Goal: Task Accomplishment & Management: Complete application form

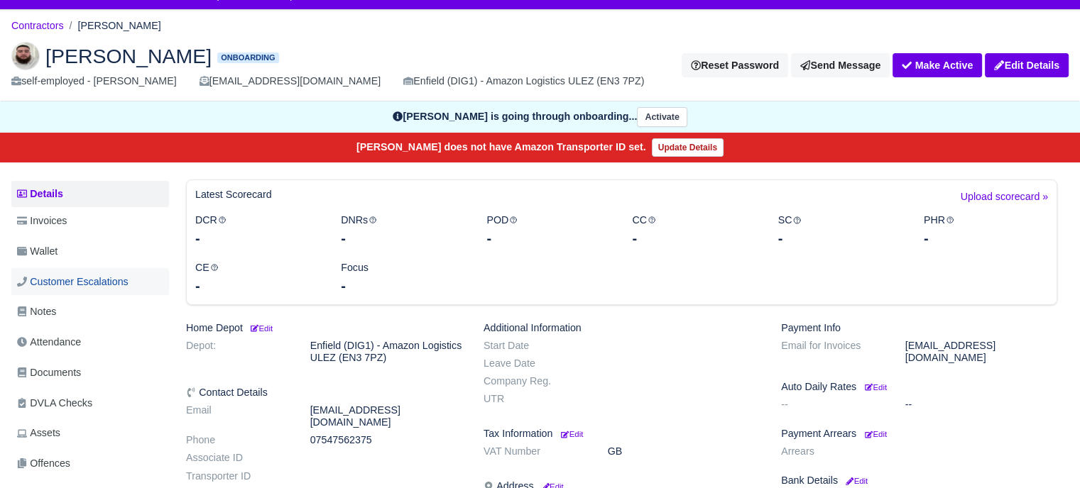
scroll to position [71, 0]
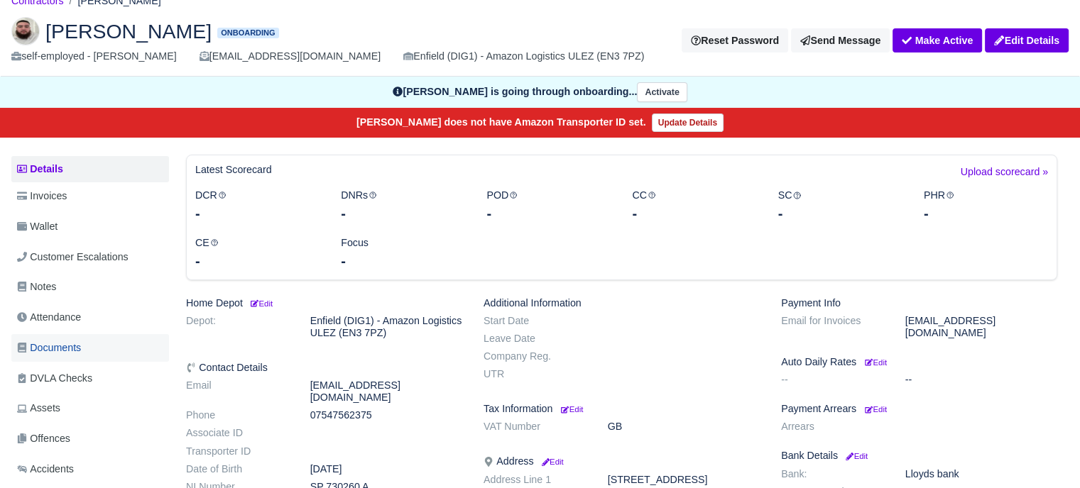
click at [85, 346] on link "Documents" at bounding box center [90, 348] width 158 height 28
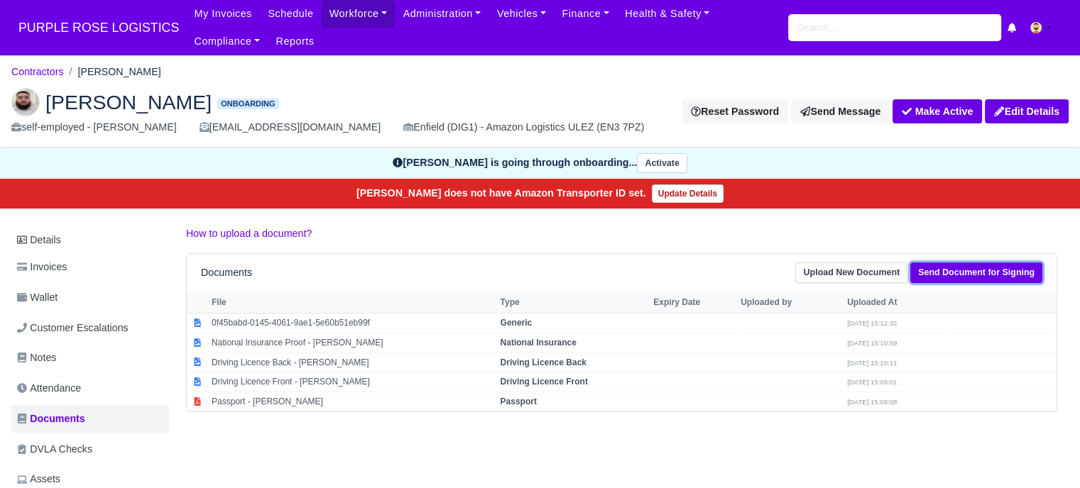
click at [942, 274] on link "Send Document for Signing" at bounding box center [976, 273] width 132 height 21
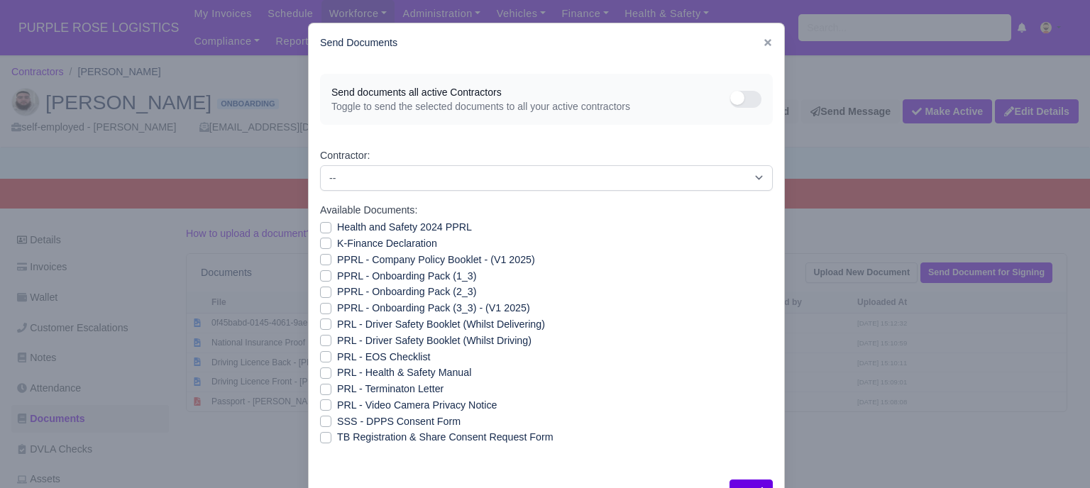
click at [337, 410] on label "PRL - Video Camera Privacy Notice" at bounding box center [417, 406] width 160 height 16
click at [321, 409] on input "PRL - Video Camera Privacy Notice" at bounding box center [325, 403] width 11 height 11
checkbox input "true"
click at [337, 376] on label "PRL - Health & Safety Manual" at bounding box center [404, 373] width 134 height 16
click at [320, 376] on input "PRL - Health & Safety Manual" at bounding box center [325, 370] width 11 height 11
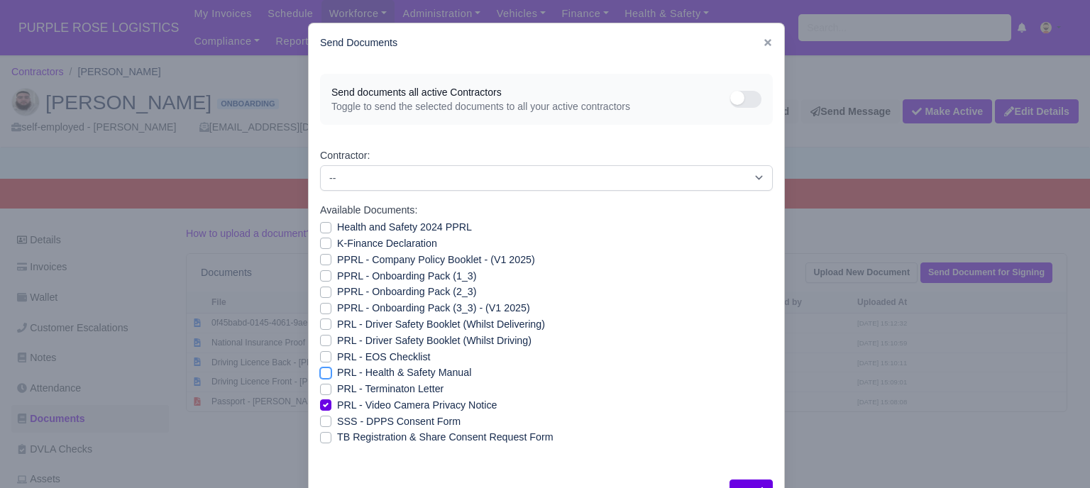
checkbox input "true"
click at [337, 343] on label "PRL - Driver Safety Booklet (Whilst Driving)" at bounding box center [434, 341] width 194 height 16
click at [321, 343] on input "PRL - Driver Safety Booklet (Whilst Driving)" at bounding box center [325, 338] width 11 height 11
checkbox input "true"
click at [337, 329] on label "PRL - Driver Safety Booklet (Whilst Delivering)" at bounding box center [441, 325] width 208 height 16
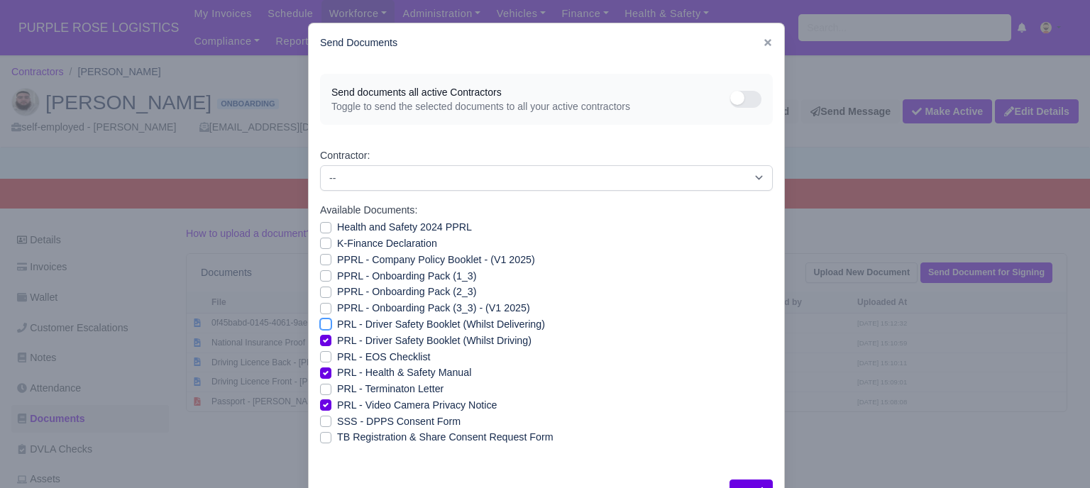
click at [321, 328] on input "PRL - Driver Safety Booklet (Whilst Delivering)" at bounding box center [325, 322] width 11 height 11
checkbox input "true"
click at [337, 311] on label "PPRL - Onboarding Pack (3_3) - (V1 2025)" at bounding box center [433, 308] width 193 height 16
click at [321, 311] on input "PPRL - Onboarding Pack (3_3) - (V1 2025)" at bounding box center [325, 305] width 11 height 11
checkbox input "true"
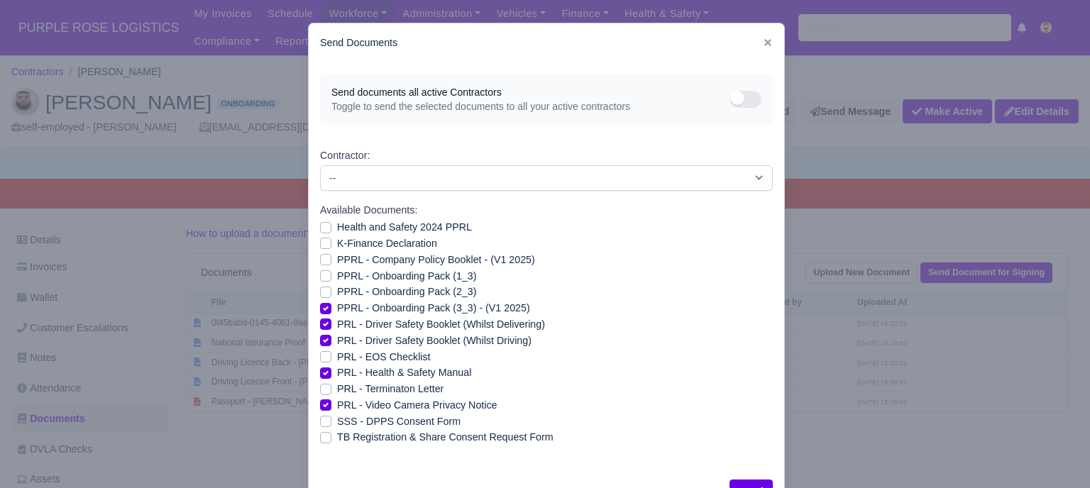
click at [337, 295] on label "PPRL - Onboarding Pack (2_3)" at bounding box center [406, 292] width 139 height 16
click at [322, 295] on input "PPRL - Onboarding Pack (2_3)" at bounding box center [325, 289] width 11 height 11
checkbox input "true"
click at [321, 283] on div "PPRL - Onboarding Pack (1_3)" at bounding box center [546, 276] width 453 height 16
click at [337, 279] on label "PPRL - Onboarding Pack (1_3)" at bounding box center [406, 276] width 139 height 16
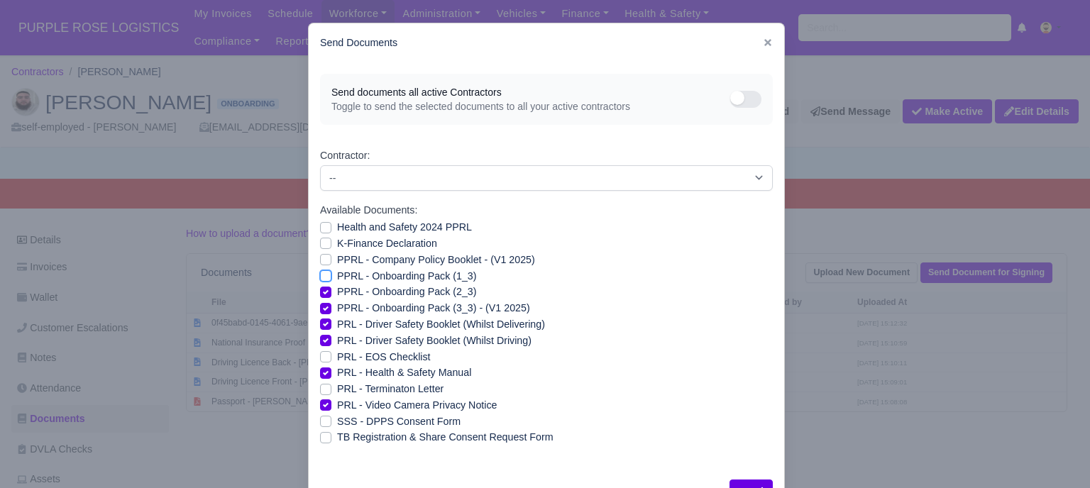
click at [320, 279] on input "PPRL - Onboarding Pack (1_3)" at bounding box center [325, 273] width 11 height 11
checkbox input "true"
click at [337, 264] on label "PPRL - Company Policy Booklet - (V1 2025)" at bounding box center [436, 260] width 198 height 16
click at [324, 263] on input "PPRL - Company Policy Booklet - (V1 2025)" at bounding box center [325, 257] width 11 height 11
checkbox input "true"
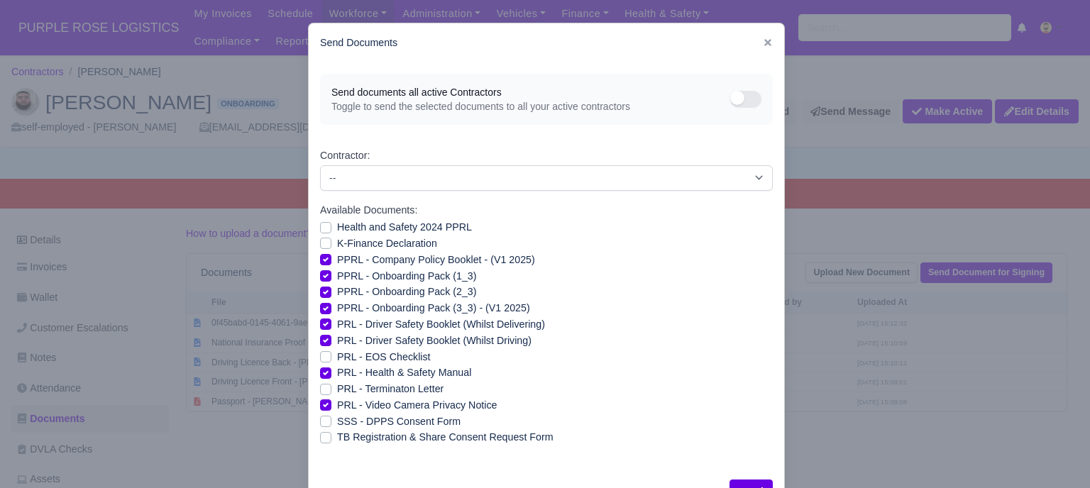
click at [337, 246] on label "K-Finance Declaration" at bounding box center [387, 244] width 100 height 16
click at [322, 246] on input "K-Finance Declaration" at bounding box center [325, 241] width 11 height 11
checkbox input "true"
click at [337, 226] on label "Health and Safety 2024 PPRL" at bounding box center [404, 227] width 135 height 16
click at [322, 226] on input "Health and Safety 2024 PPRL" at bounding box center [325, 224] width 11 height 11
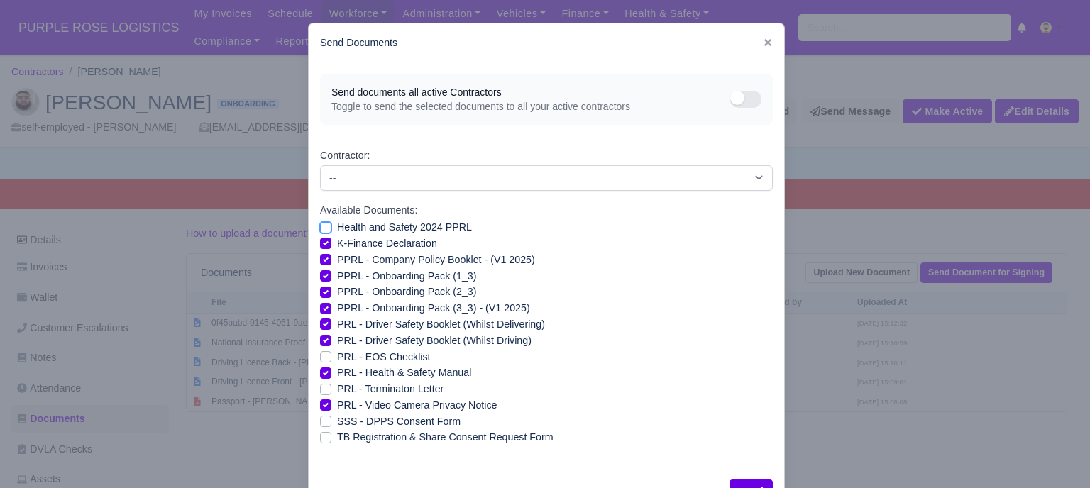
checkbox input "true"
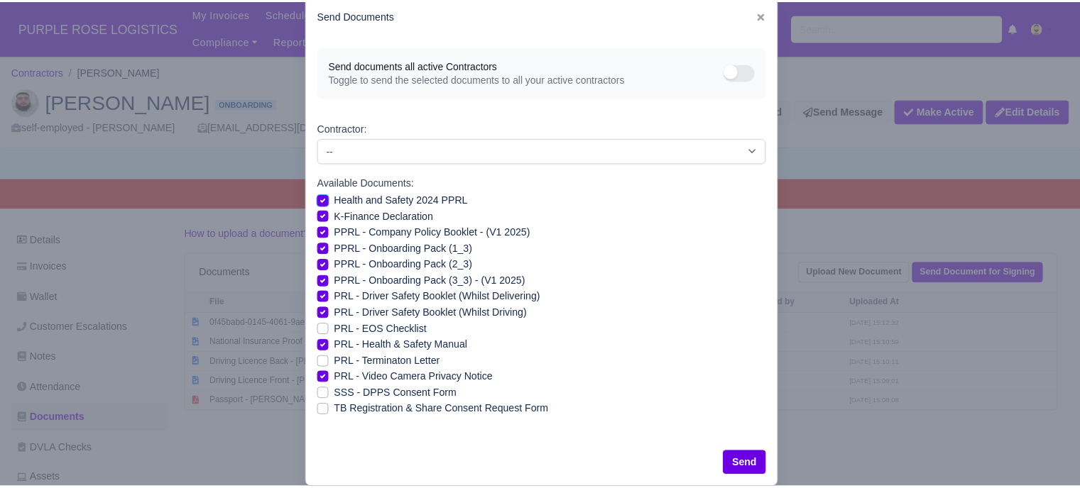
scroll to position [51, 0]
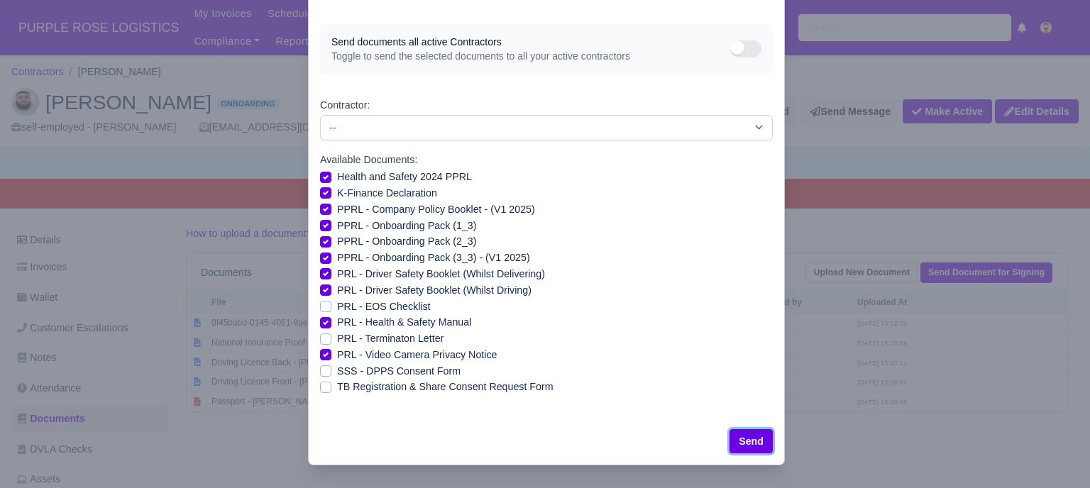
click at [749, 442] on button "Send" at bounding box center [751, 441] width 43 height 24
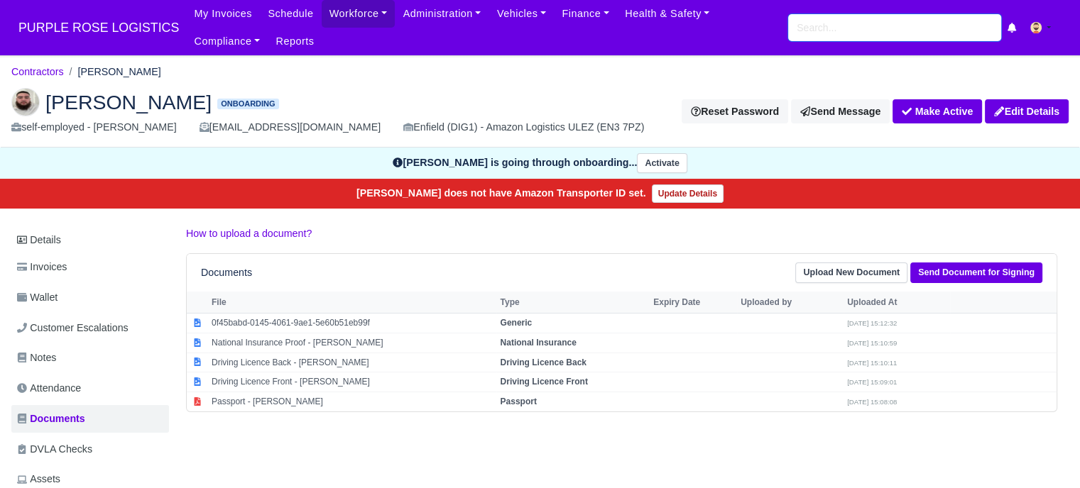
click at [951, 33] on input "search" at bounding box center [894, 27] width 213 height 27
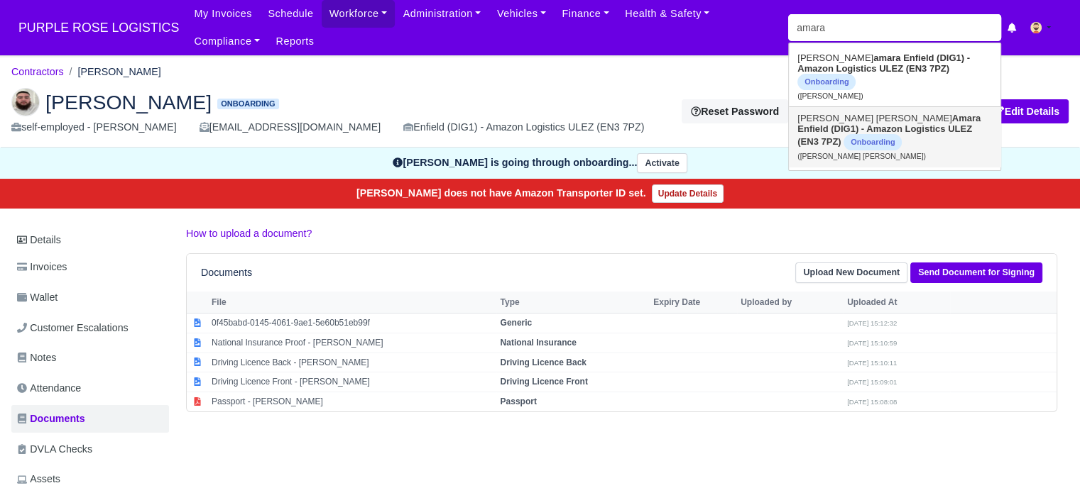
click at [938, 124] on strong "Enfield (DIG1) - Amazon Logistics ULEZ (EN3 7PZ)" at bounding box center [884, 135] width 175 height 23
type input "Shaquille Dominic Amara"
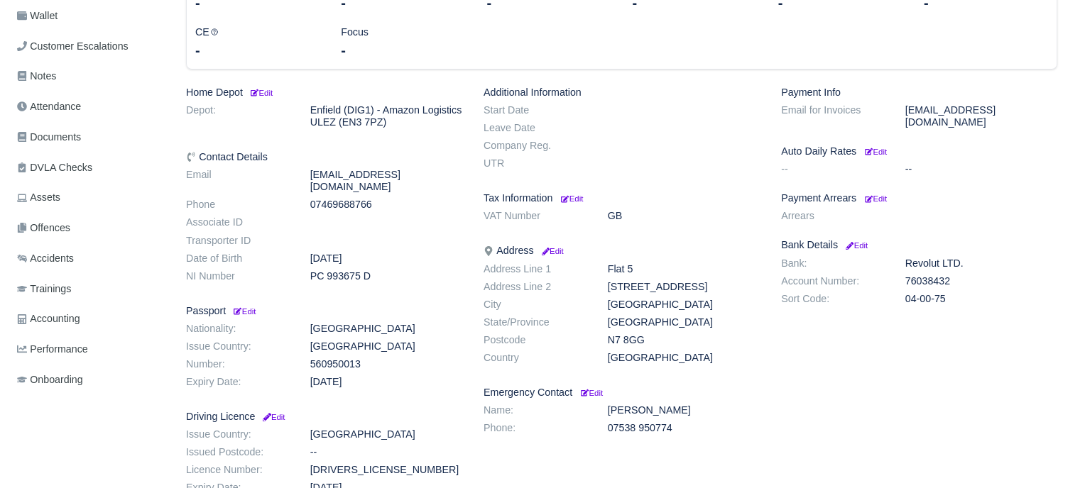
scroll to position [284, 0]
click at [85, 141] on link "Documents" at bounding box center [90, 135] width 158 height 28
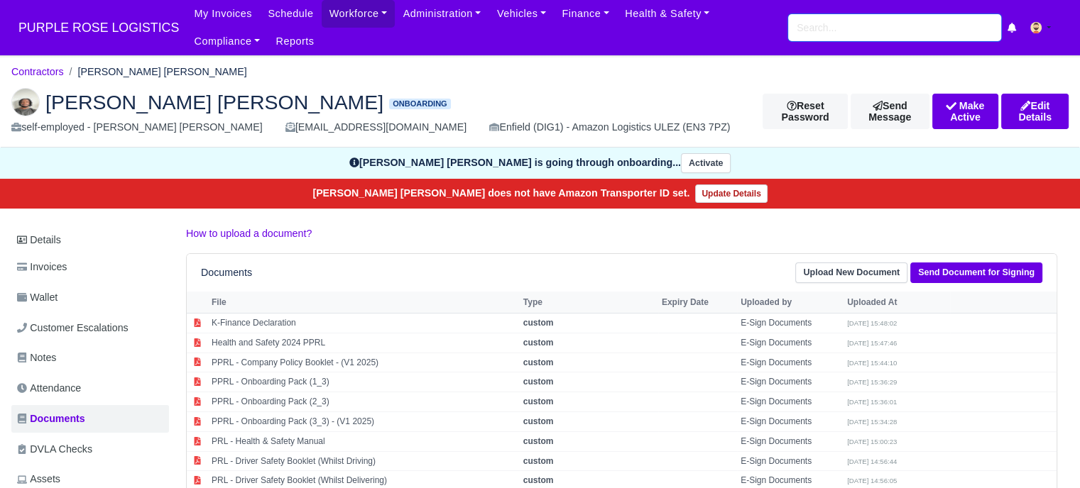
click at [815, 25] on input "search" at bounding box center [894, 27] width 213 height 27
click at [862, 36] on input "search" at bounding box center [894, 27] width 213 height 27
type input "d"
click at [348, 18] on link "Workforce" at bounding box center [359, 14] width 74 height 28
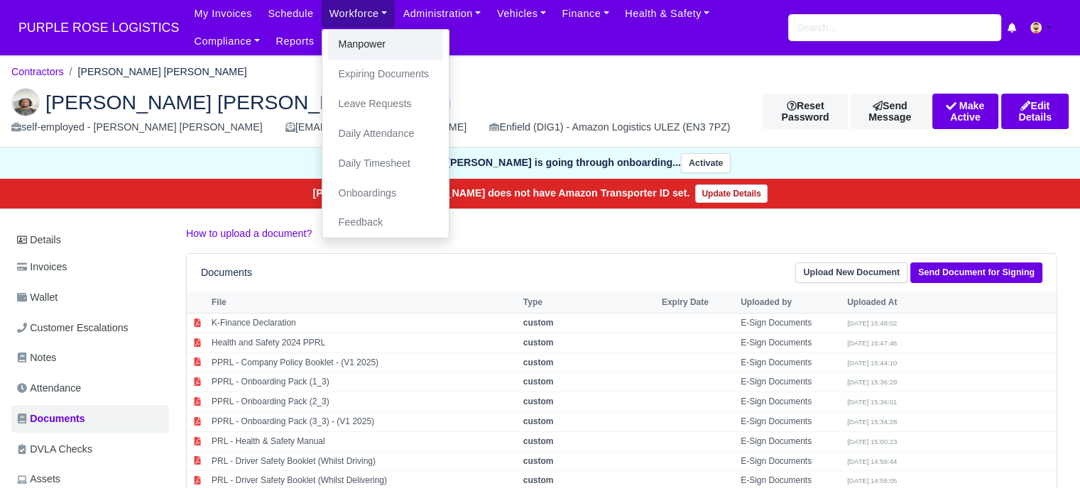
click at [352, 53] on link "Manpower" at bounding box center [385, 45] width 115 height 30
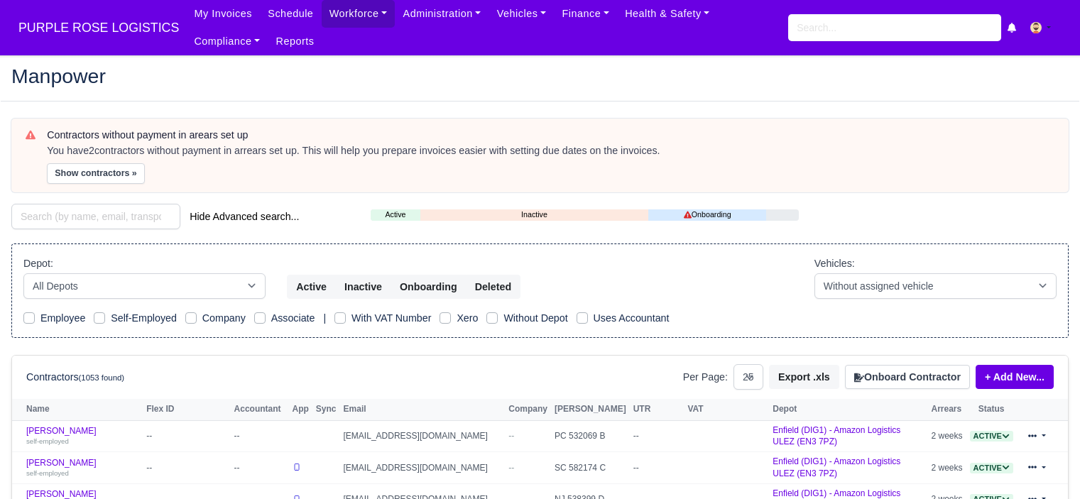
select select "25"
click at [718, 144] on div "You have 2 contractors without payment in arrears set up. This will help you pr…" at bounding box center [550, 151] width 1007 height 14
click at [930, 379] on button "Onboard Contractor" at bounding box center [907, 377] width 125 height 24
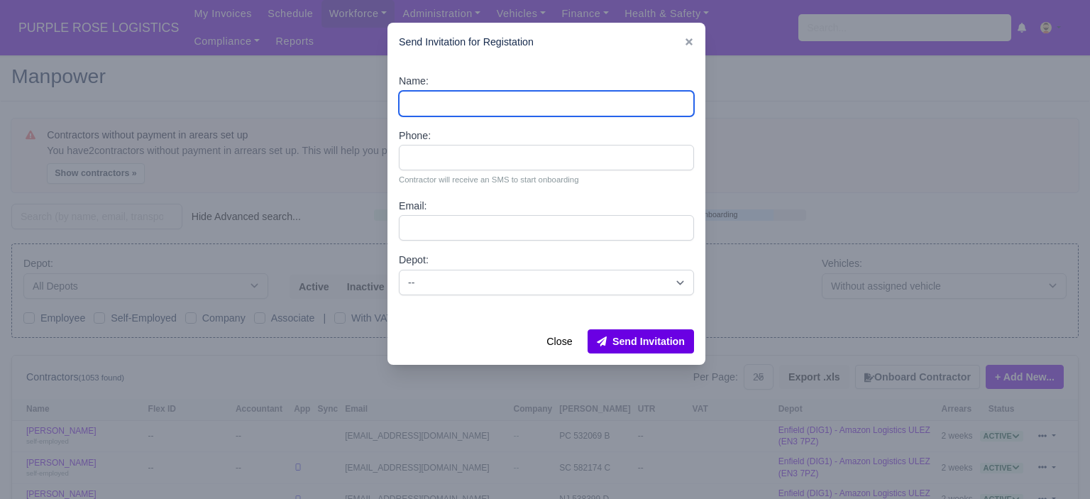
click at [522, 91] on input "Name:" at bounding box center [546, 104] width 295 height 26
paste input "[PERSON_NAME]"
type input "[PERSON_NAME]"
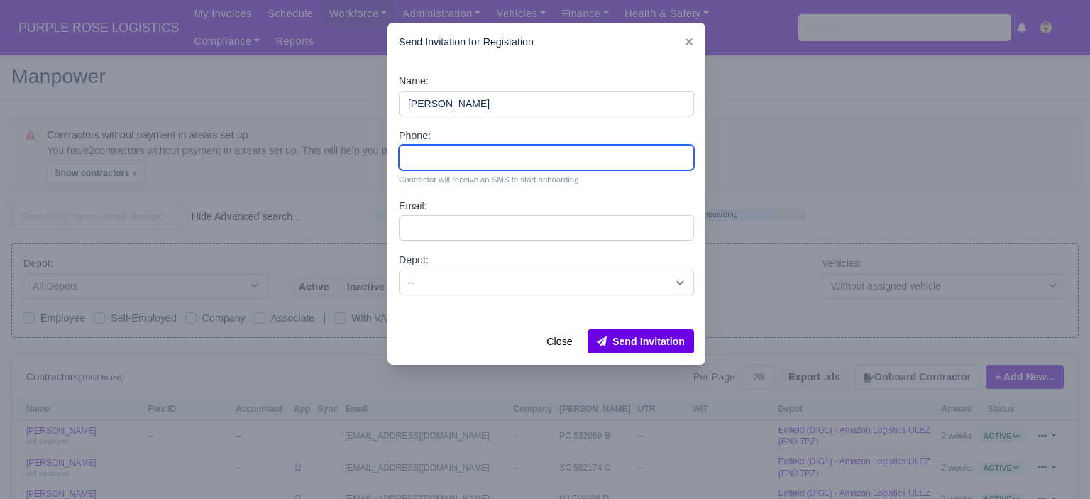
click at [476, 158] on input "Phone:" at bounding box center [546, 158] width 295 height 26
paste input "44 7432 604199"
type input "44 7432 604199"
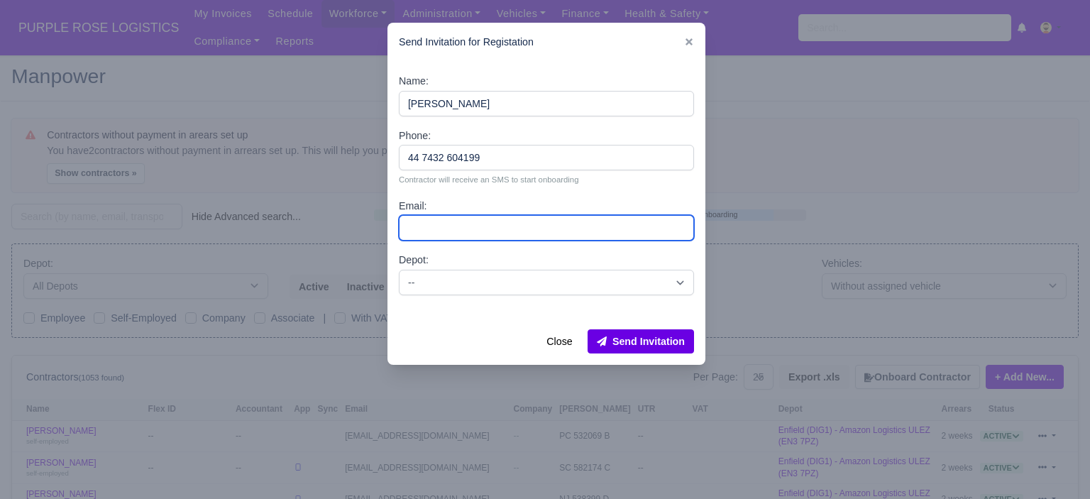
click at [476, 231] on input "Email:" at bounding box center [546, 228] width 295 height 26
paste input "[EMAIL_ADDRESS][DOMAIN_NAME]"
type input "[EMAIL_ADDRESS][DOMAIN_NAME]"
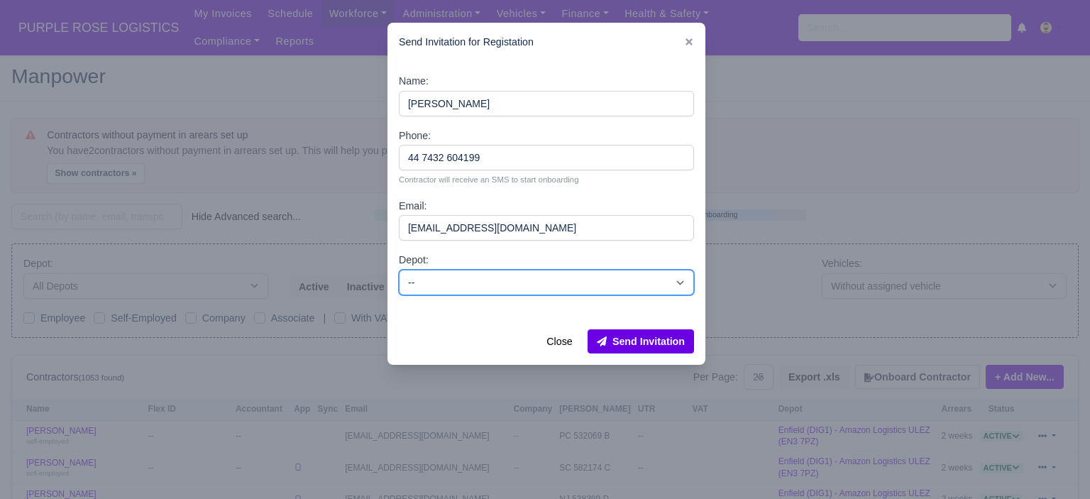
click at [566, 281] on select "-- Enfield (DIG1) - Amazon Logistics ULEZ (EN3 7PZ) Harlow (DHW1) - Amazon Logi…" at bounding box center [546, 283] width 295 height 26
select select "1"
click at [399, 270] on select "-- Enfield (DIG1) - Amazon Logistics ULEZ (EN3 7PZ) Harlow (DHW1) - Amazon Logi…" at bounding box center [546, 283] width 295 height 26
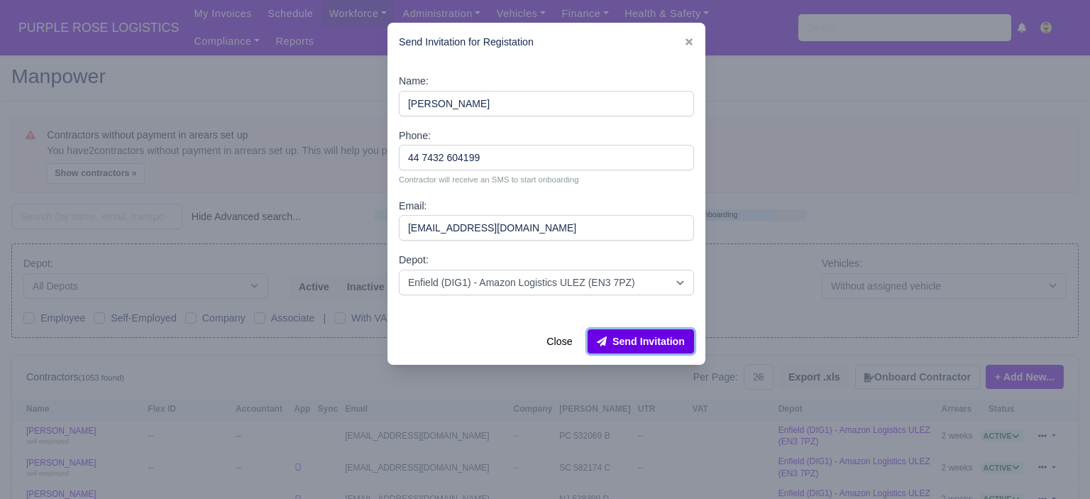
click at [651, 343] on button "Send Invitation" at bounding box center [641, 341] width 106 height 24
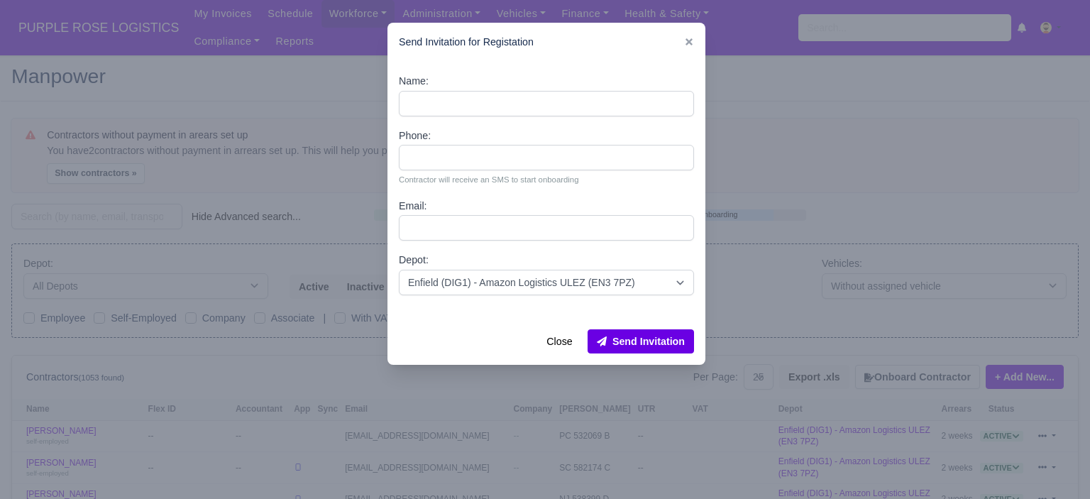
click at [691, 39] on icon at bounding box center [689, 42] width 10 height 10
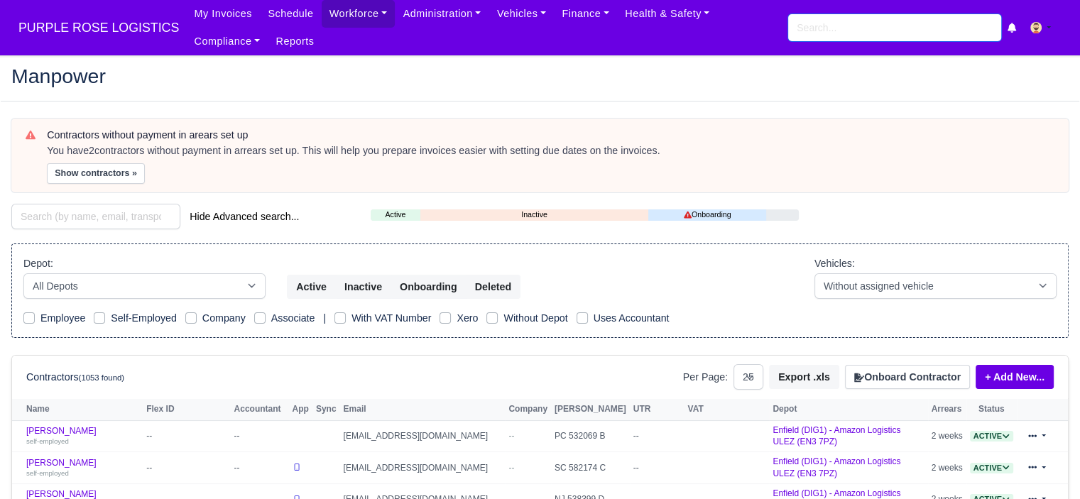
click at [821, 28] on input "search" at bounding box center [894, 27] width 213 height 27
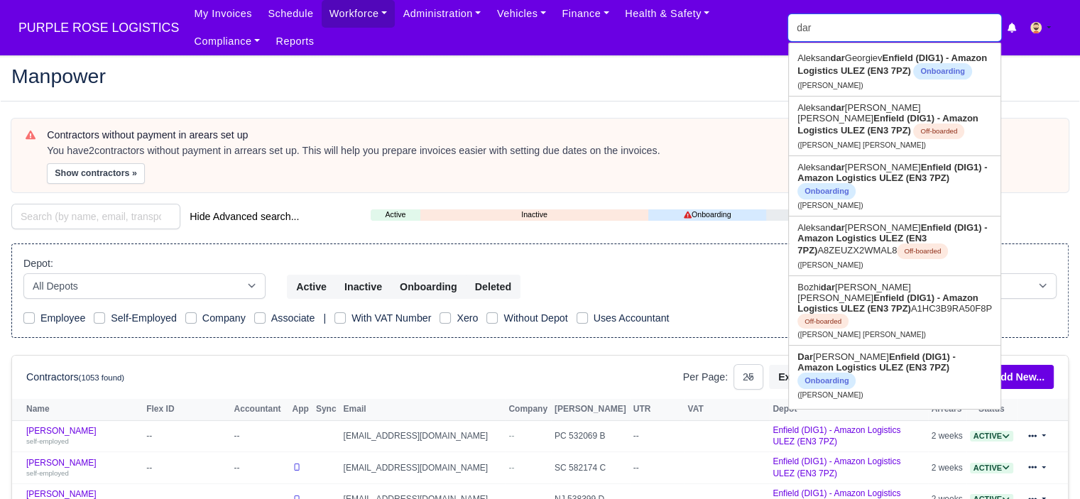
type input "dary"
type input "daryl Hall"
type input "daryl"
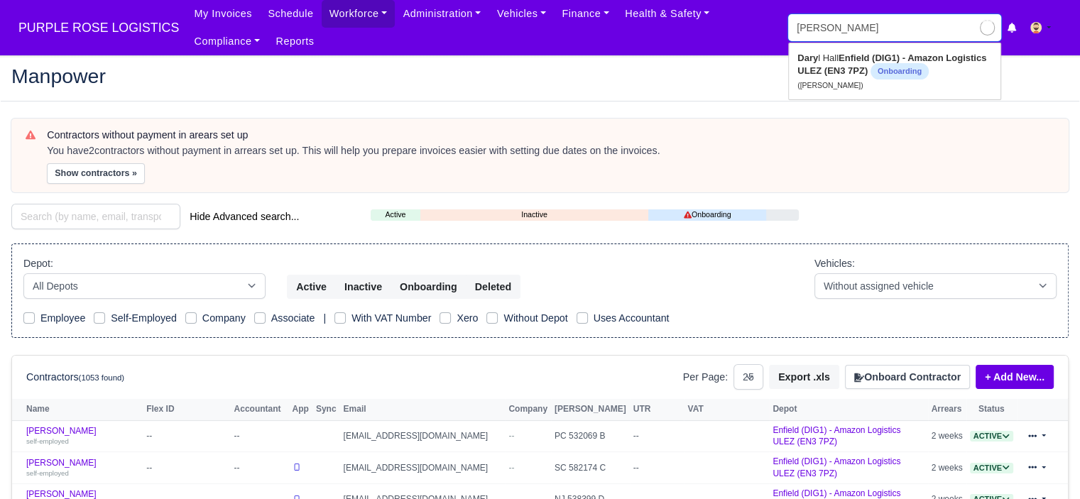
type input "daryl Hall"
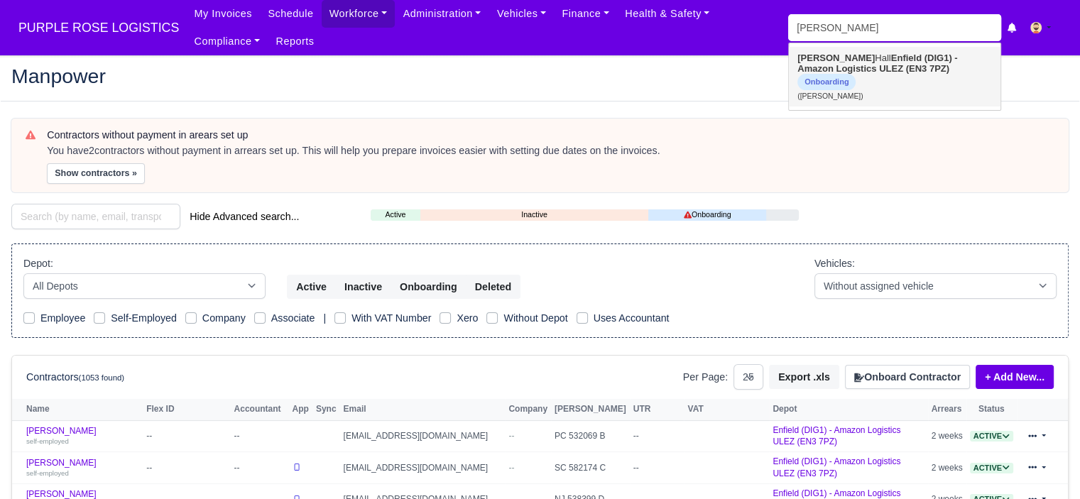
click at [855, 74] on span "Onboarding" at bounding box center [826, 82] width 58 height 16
type input "[PERSON_NAME]"
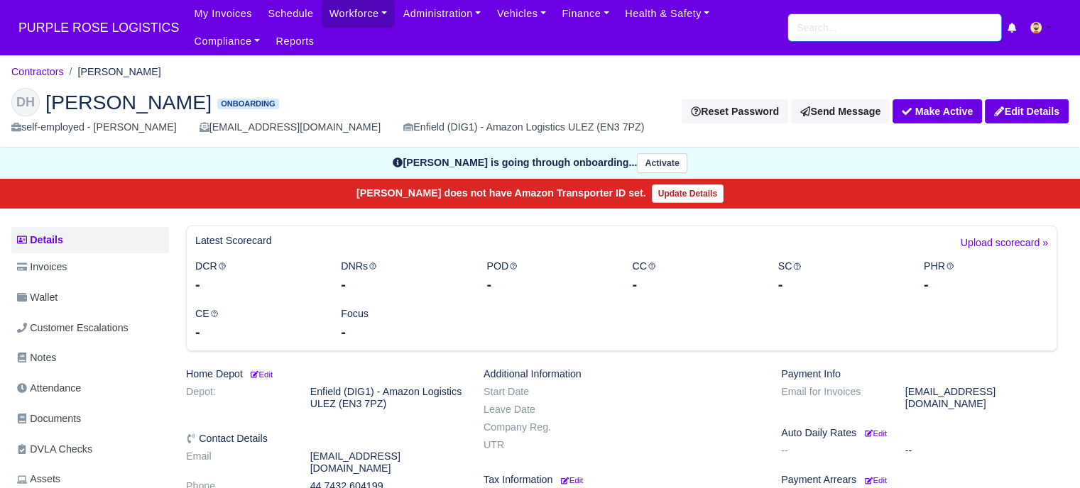
drag, startPoint x: 954, startPoint y: 25, endPoint x: 945, endPoint y: 27, distance: 8.8
click at [954, 26] on input "search" at bounding box center [894, 27] width 213 height 27
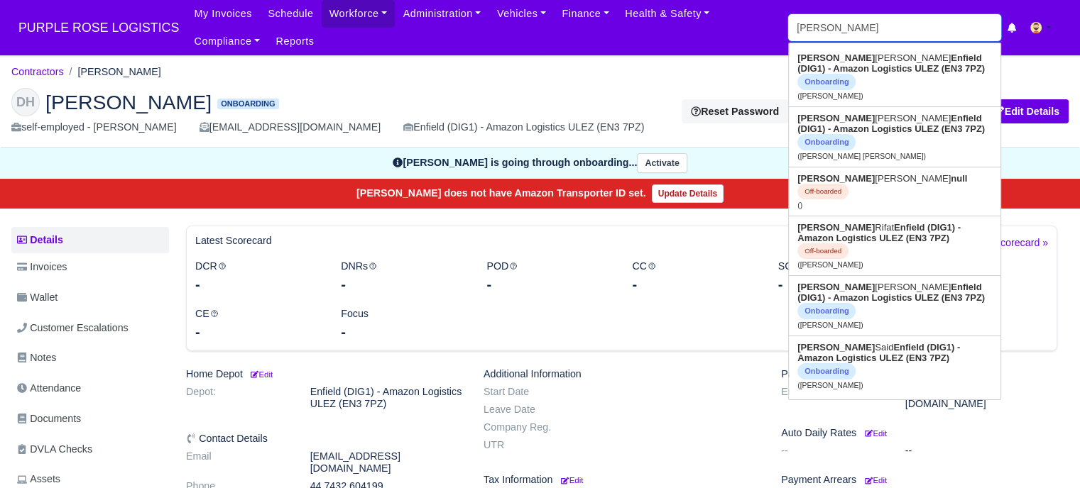
type input "[PERSON_NAME]"
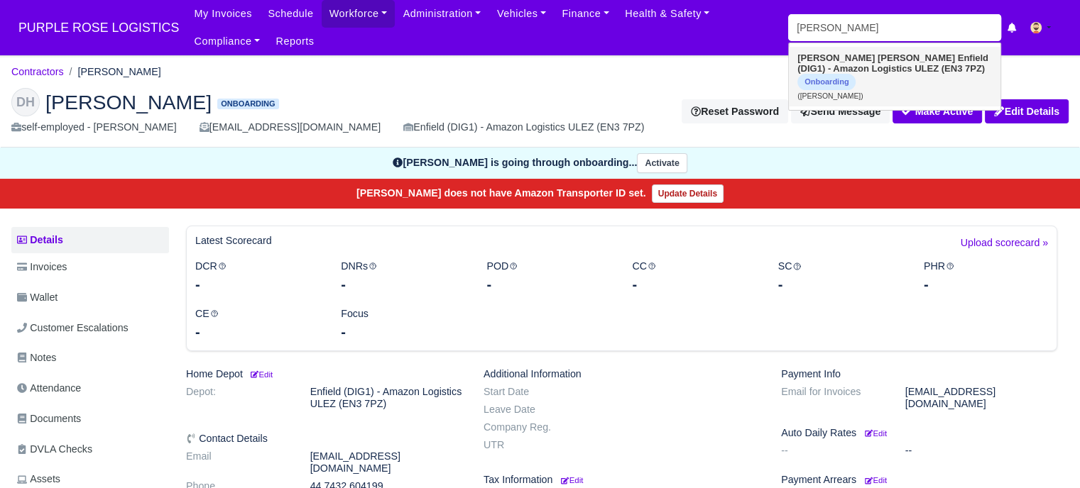
click at [884, 83] on link "Mustafa Kara Enfield (DIG1) - Amazon Logistics ULEZ (EN3 7PZ) Onboarding (Musta…" at bounding box center [895, 77] width 212 height 60
type input "[PERSON_NAME]"
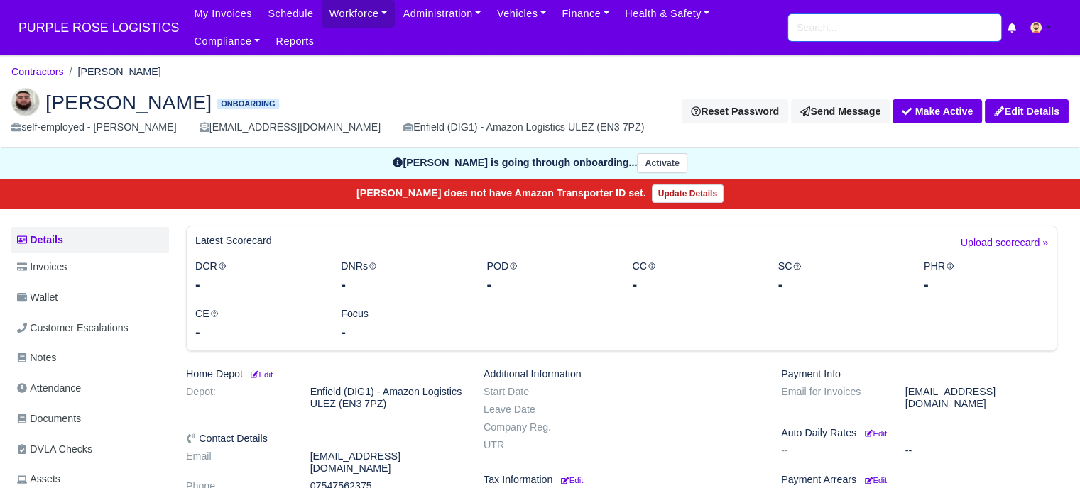
click at [849, 40] on input "search" at bounding box center [894, 27] width 213 height 27
click at [849, 33] on input "search" at bounding box center [894, 27] width 213 height 27
type input "dary"
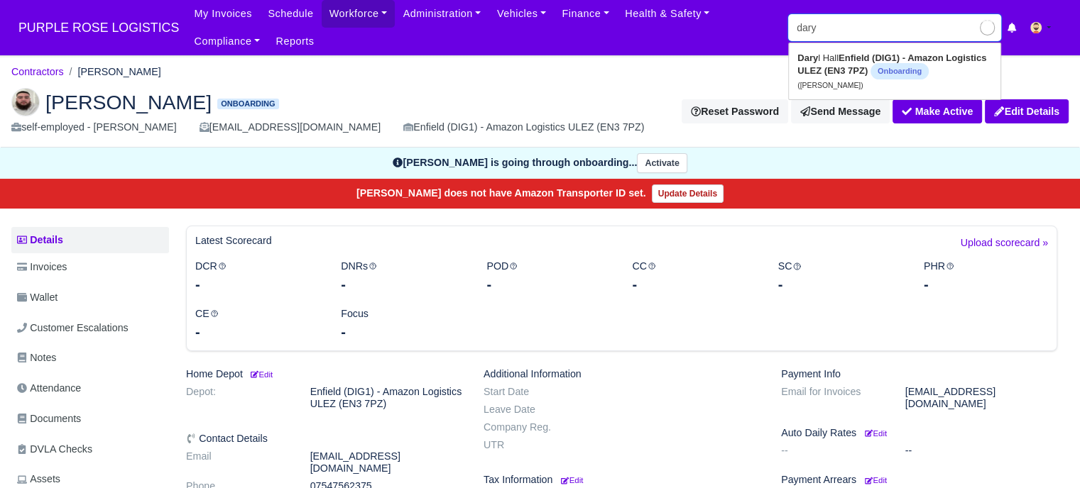
type input "daryl Hall"
type input "daryl"
type input "daryl Hall"
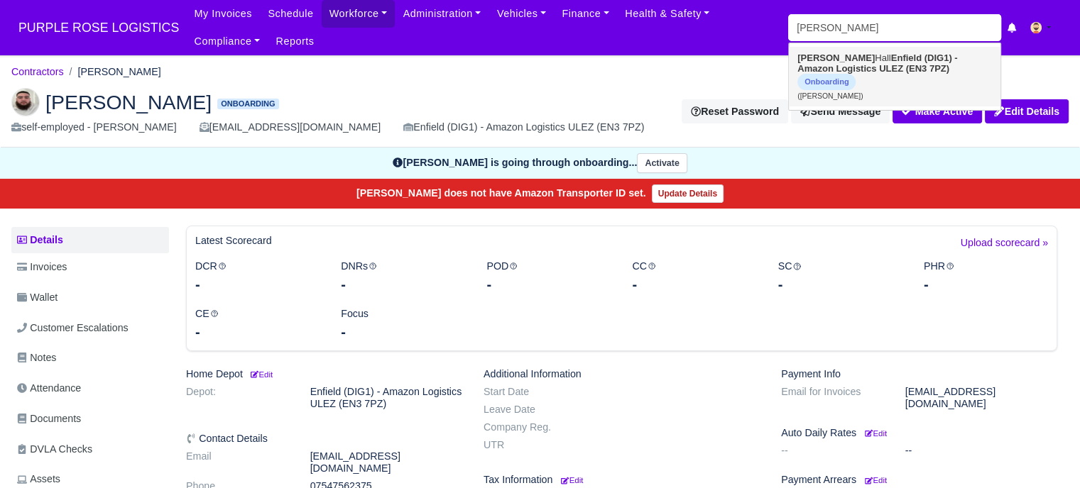
click at [855, 74] on span "Onboarding" at bounding box center [826, 82] width 58 height 16
type input "[PERSON_NAME]"
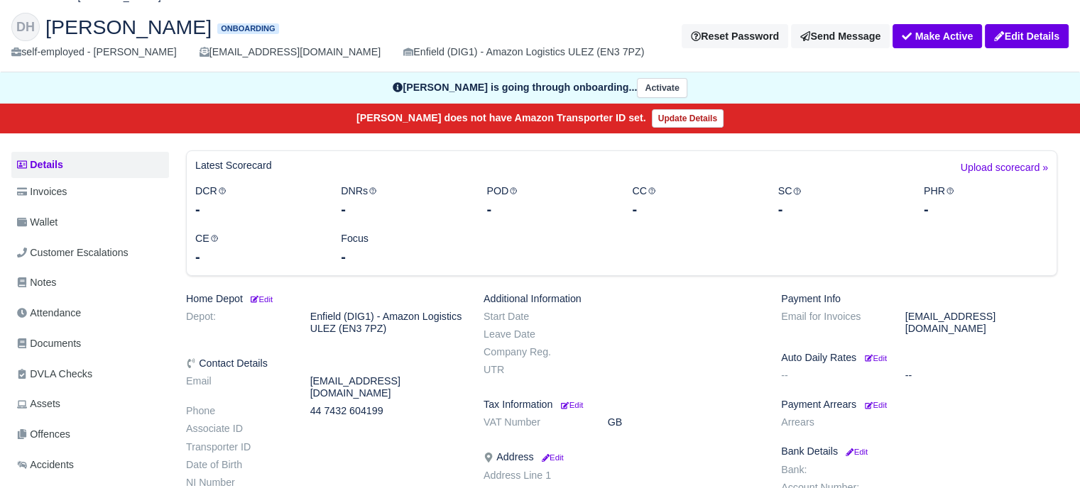
scroll to position [142, 0]
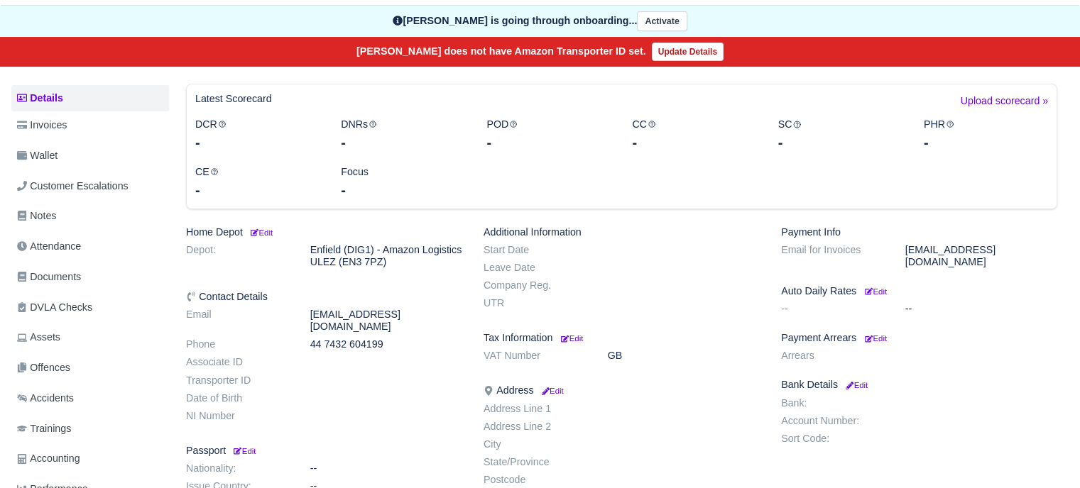
click at [336, 317] on dd "[EMAIL_ADDRESS][DOMAIN_NAME]" at bounding box center [386, 321] width 173 height 24
click at [457, 313] on dd "[EMAIL_ADDRESS][DOMAIN_NAME]" at bounding box center [386, 321] width 173 height 24
click at [400, 317] on dd "[EMAIL_ADDRESS][DOMAIN_NAME]" at bounding box center [386, 321] width 173 height 24
click at [395, 317] on dd "[EMAIL_ADDRESS][DOMAIN_NAME]" at bounding box center [386, 321] width 173 height 24
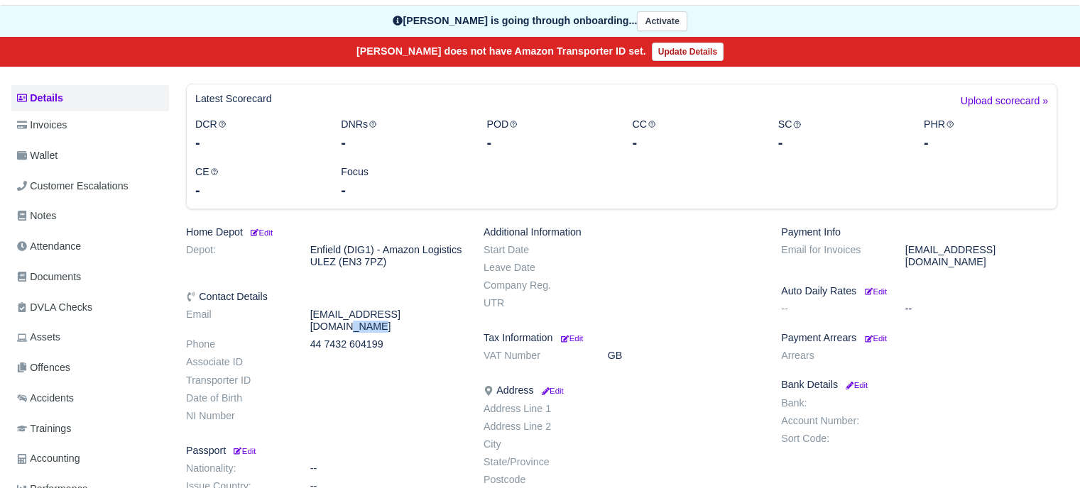
click at [395, 317] on dd "[EMAIL_ADDRESS][DOMAIN_NAME]" at bounding box center [386, 321] width 173 height 24
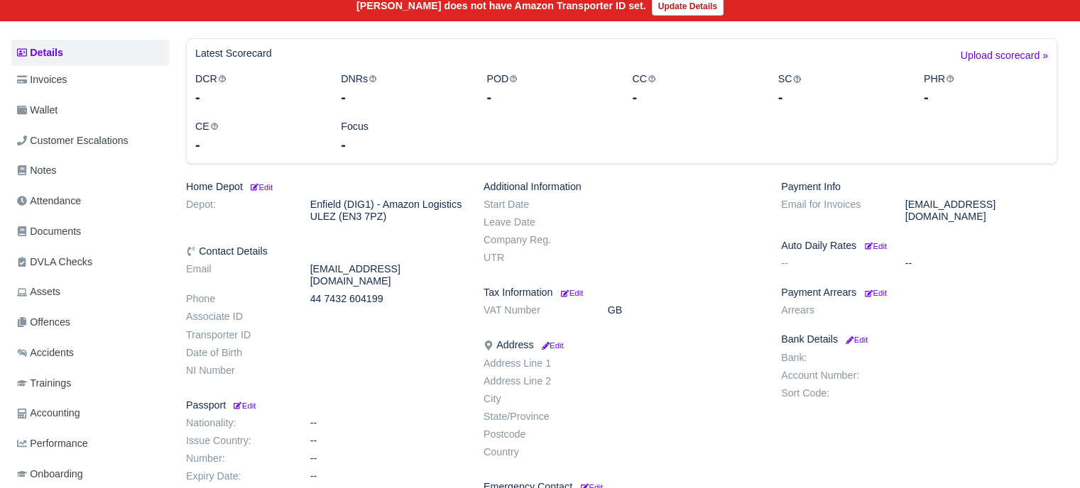
scroll to position [213, 0]
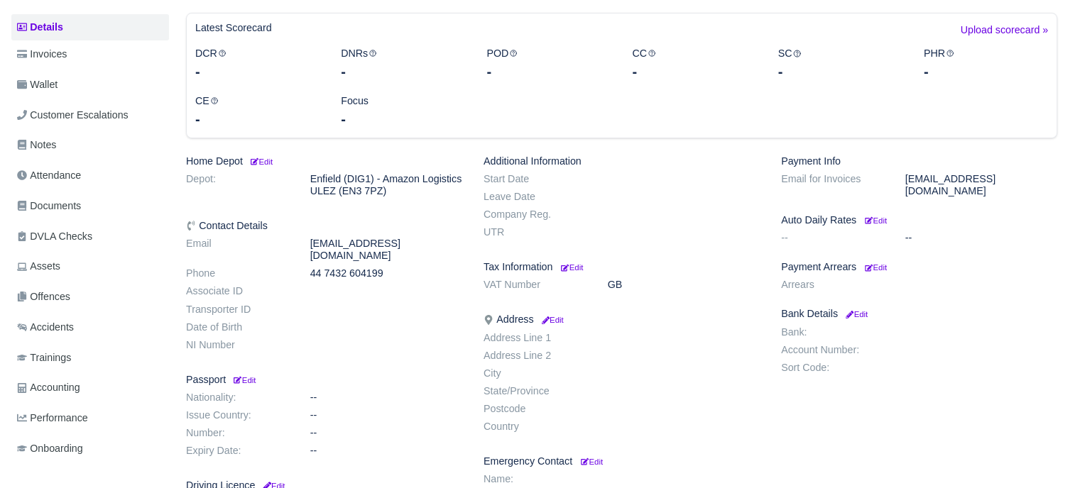
click at [258, 226] on h6 "Contact Details" at bounding box center [324, 226] width 276 height 12
click at [335, 243] on dd "[EMAIL_ADDRESS][DOMAIN_NAME]" at bounding box center [386, 250] width 173 height 24
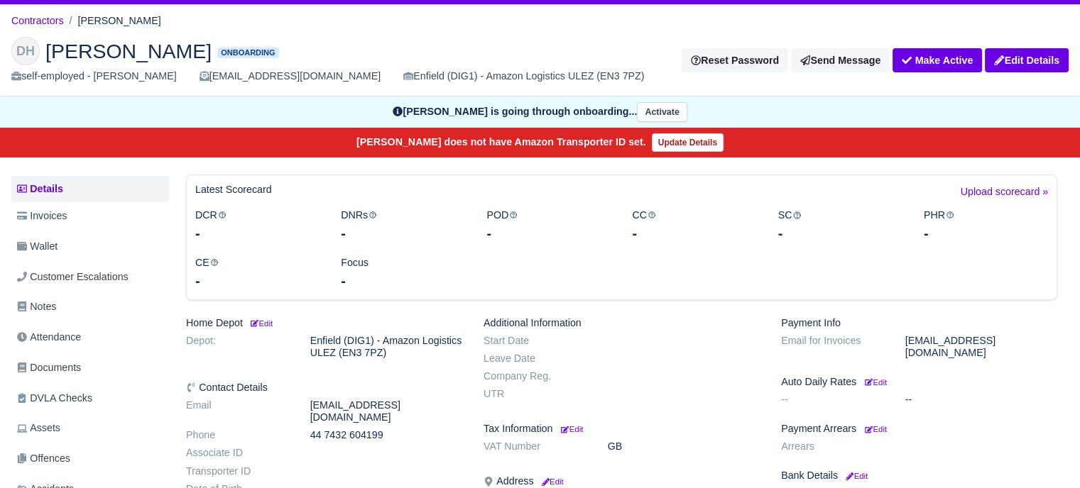
scroll to position [0, 0]
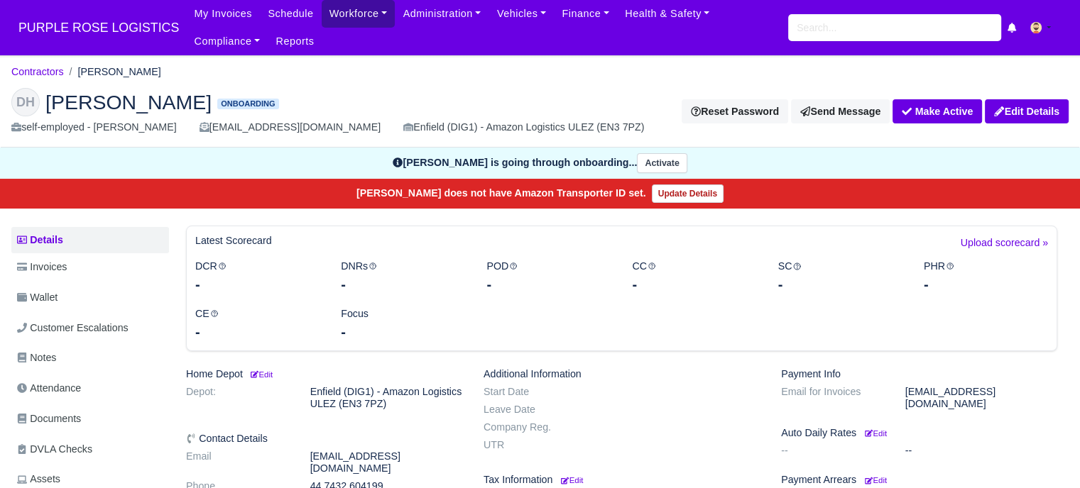
click at [351, 11] on link "Workforce" at bounding box center [359, 14] width 74 height 28
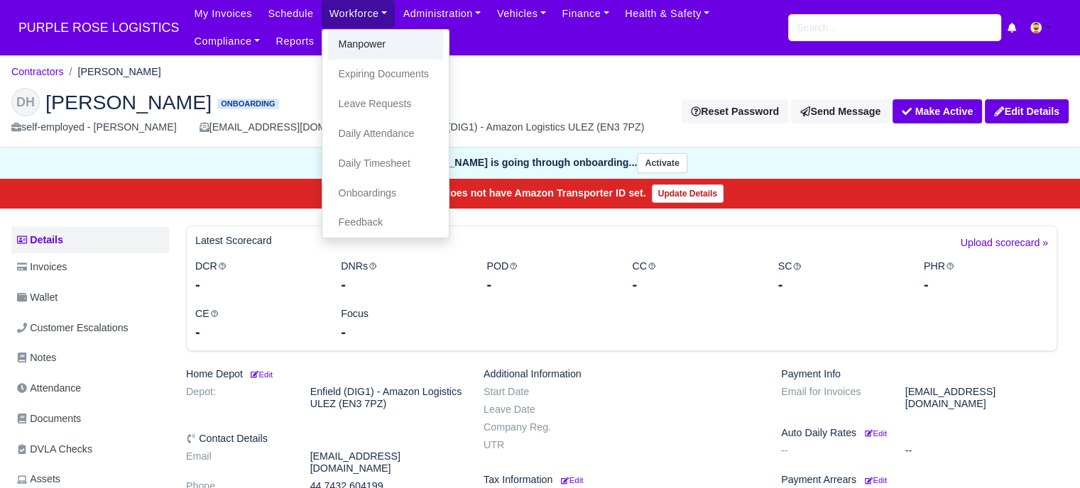
click at [364, 44] on link "Manpower" at bounding box center [385, 45] width 115 height 30
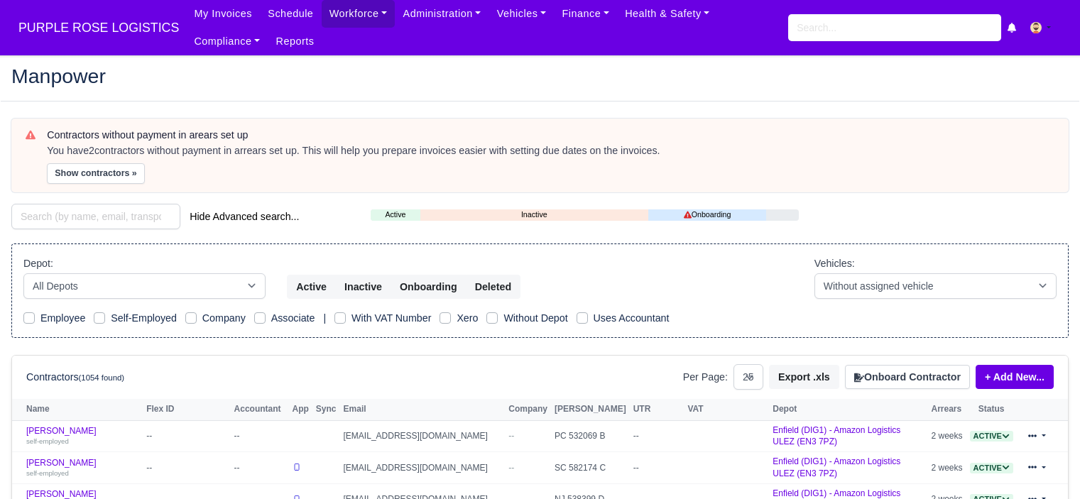
select select "25"
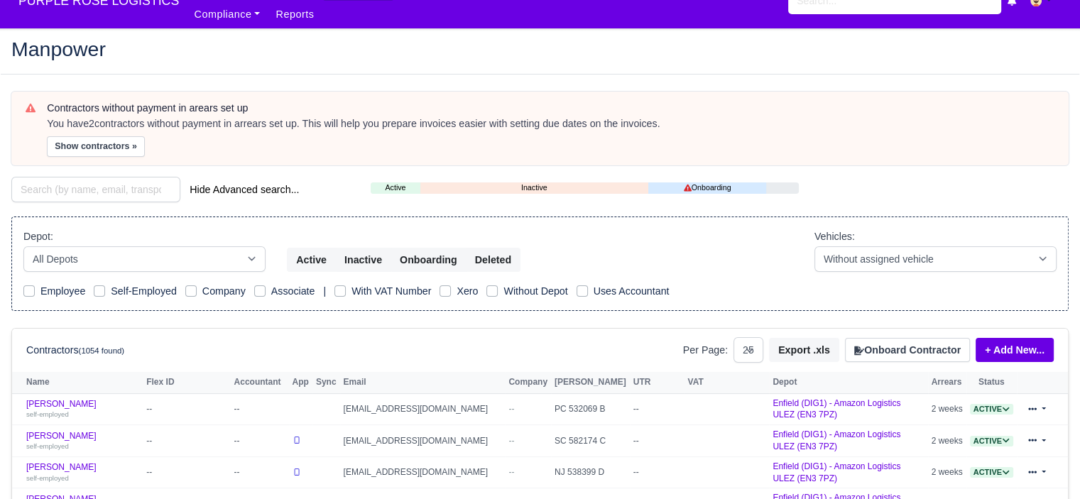
scroll to position [71, 0]
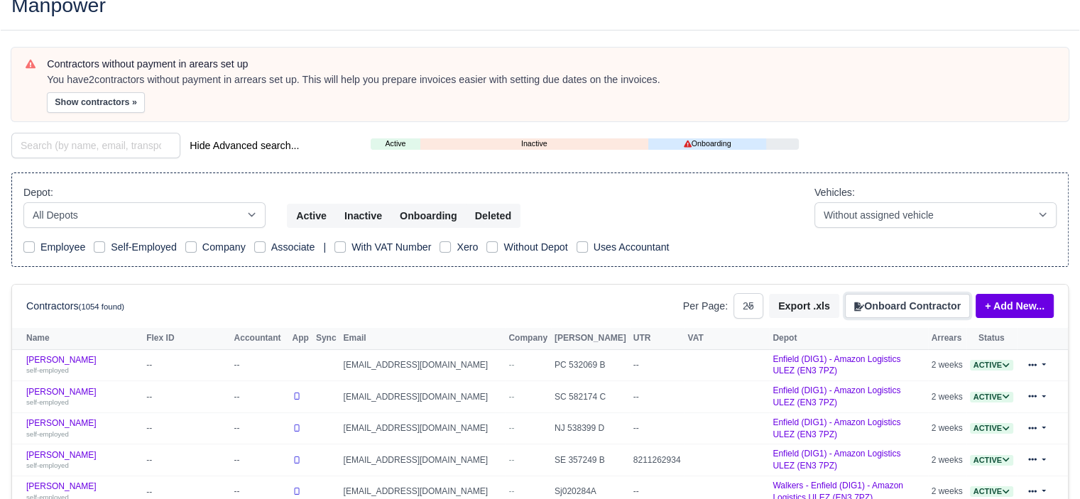
click at [903, 309] on button "Onboard Contractor" at bounding box center [907, 306] width 125 height 24
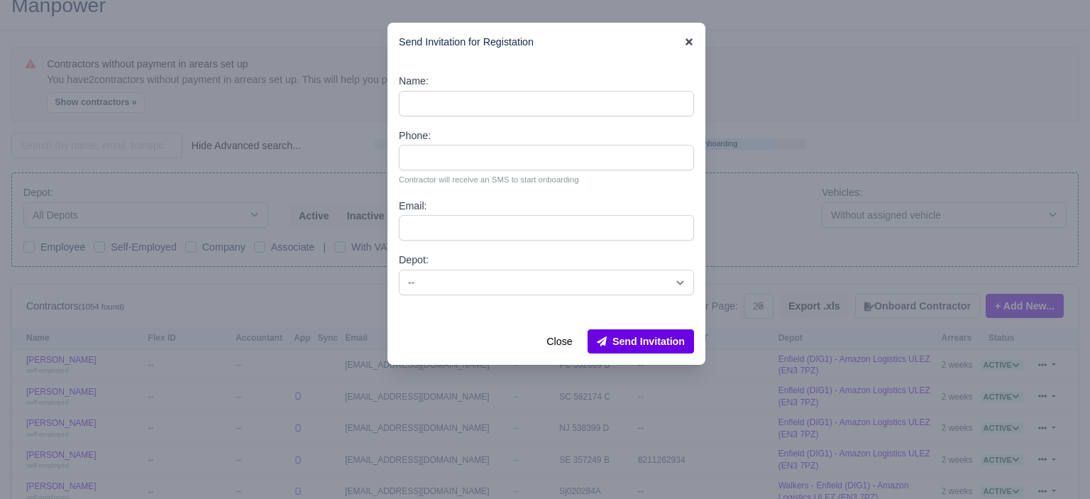
click at [691, 44] on icon at bounding box center [689, 41] width 7 height 7
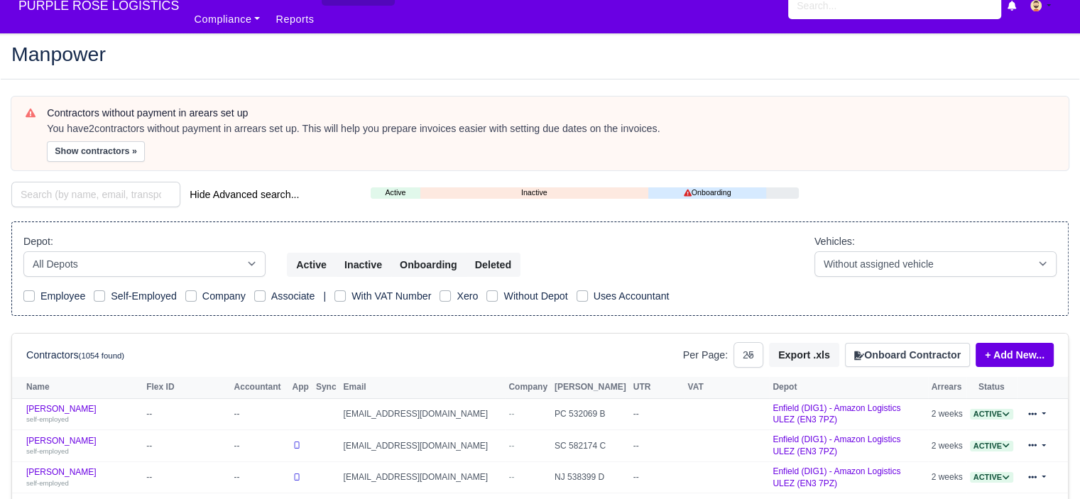
scroll to position [0, 0]
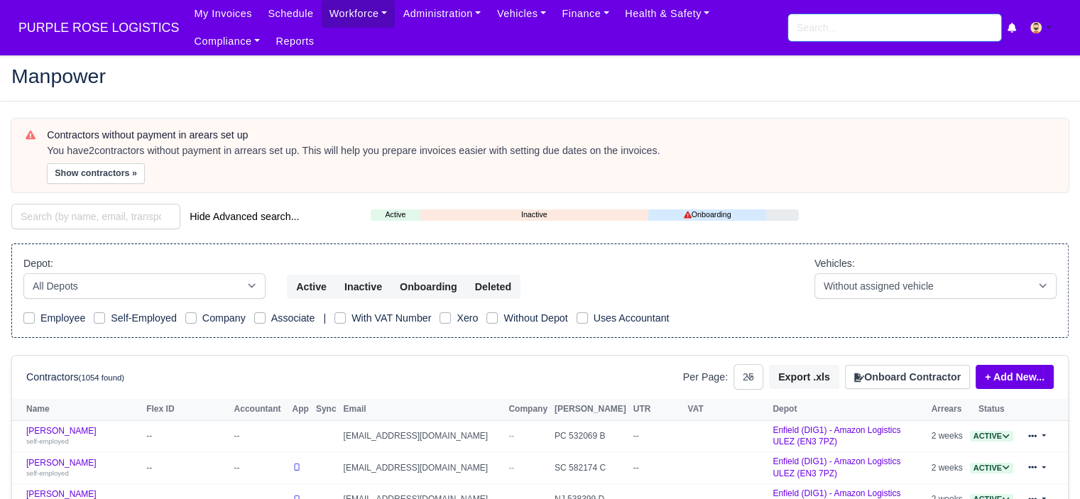
click at [838, 20] on input "search" at bounding box center [894, 27] width 213 height 27
type input "dary"
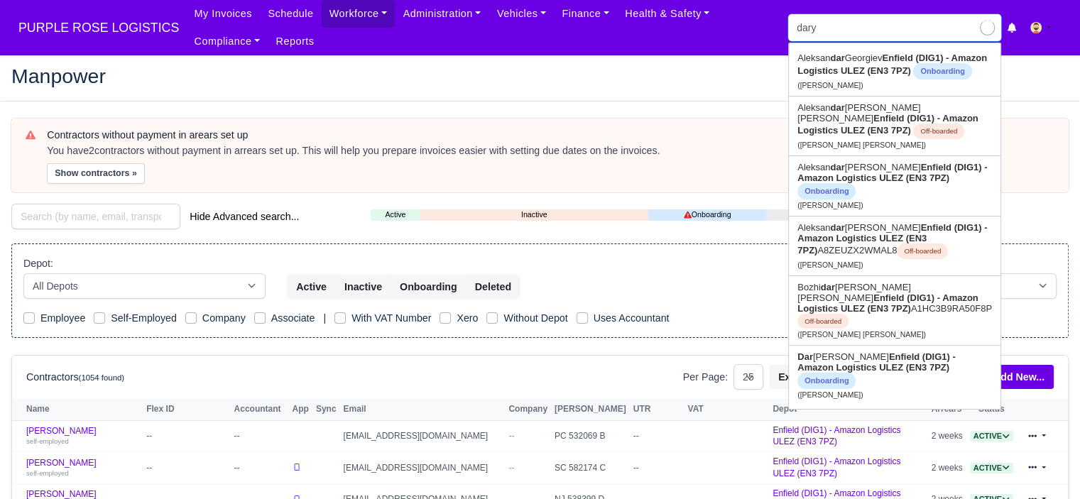
type input "[PERSON_NAME]"
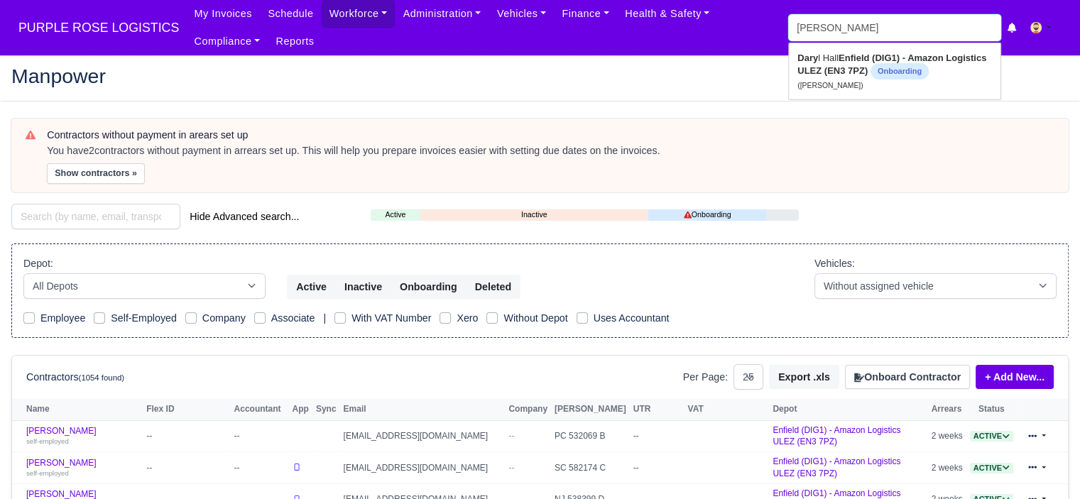
type input "[PERSON_NAME]"
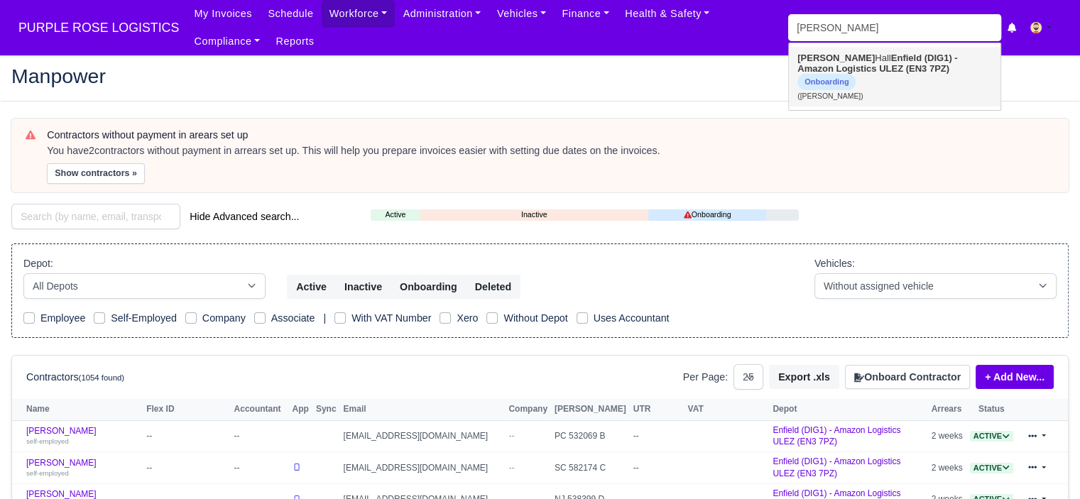
click at [860, 63] on link "Daryl Hall Enfield (DIG1) - Amazon Logistics ULEZ (EN3 7PZ) Onboarding (Daryl H…" at bounding box center [895, 77] width 212 height 60
type input "[PERSON_NAME]"
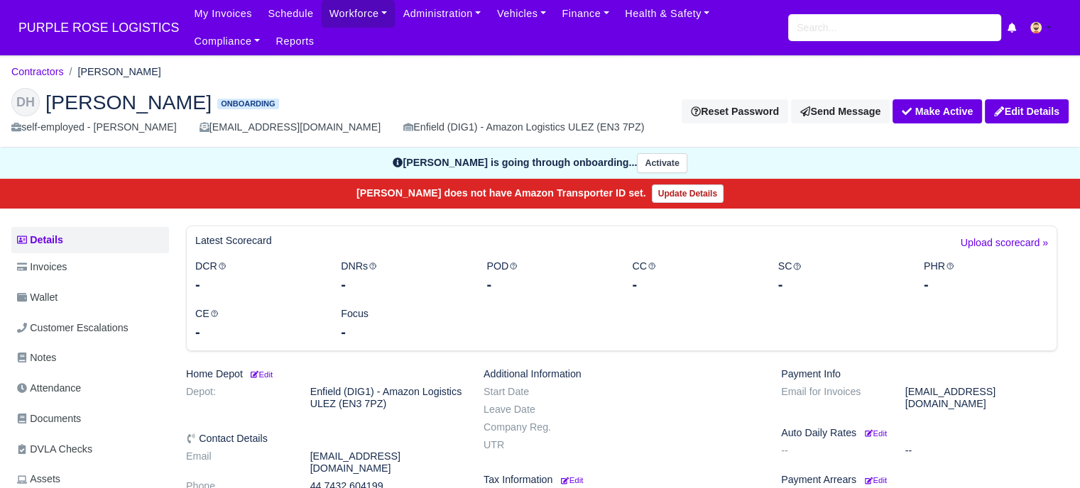
scroll to position [71, 0]
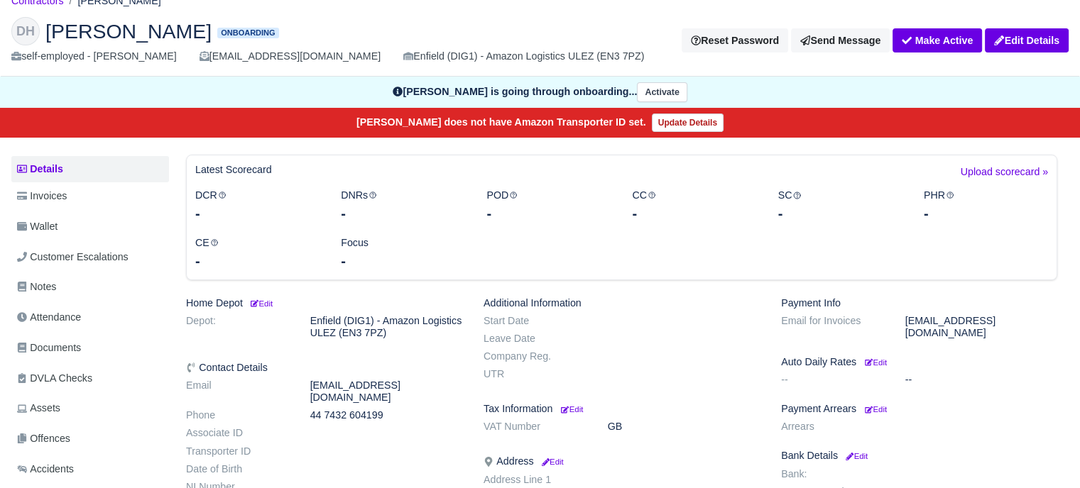
click at [388, 385] on dd "Darylhall1986770@gmail.com" at bounding box center [386, 392] width 173 height 24
click at [390, 385] on dd "Darylhall1986770@gmail.com" at bounding box center [386, 392] width 173 height 24
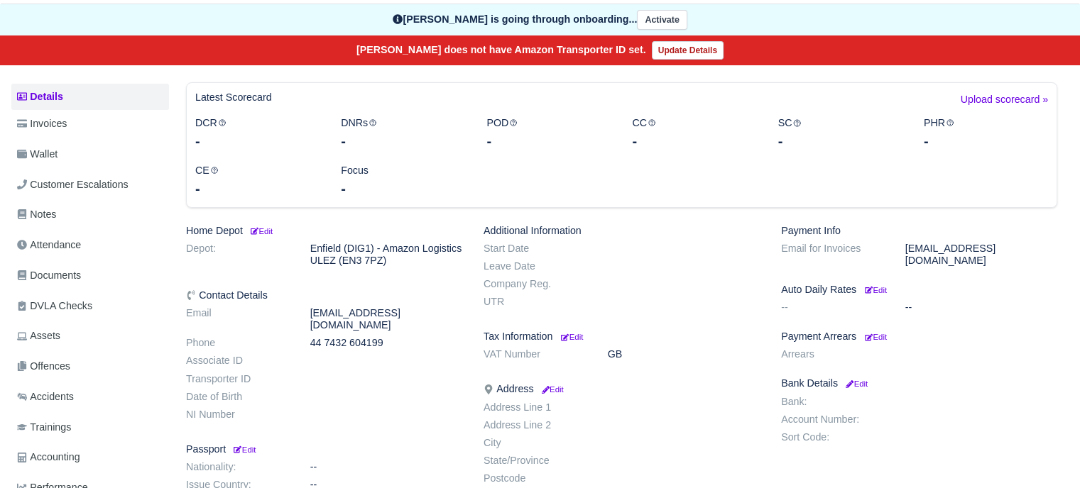
scroll to position [0, 0]
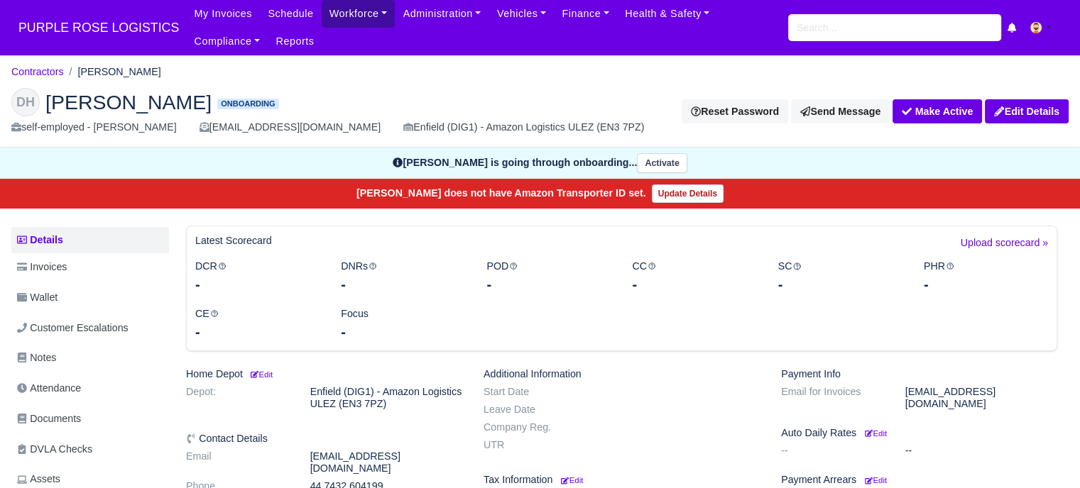
click at [360, 11] on link "Workforce" at bounding box center [359, 14] width 74 height 28
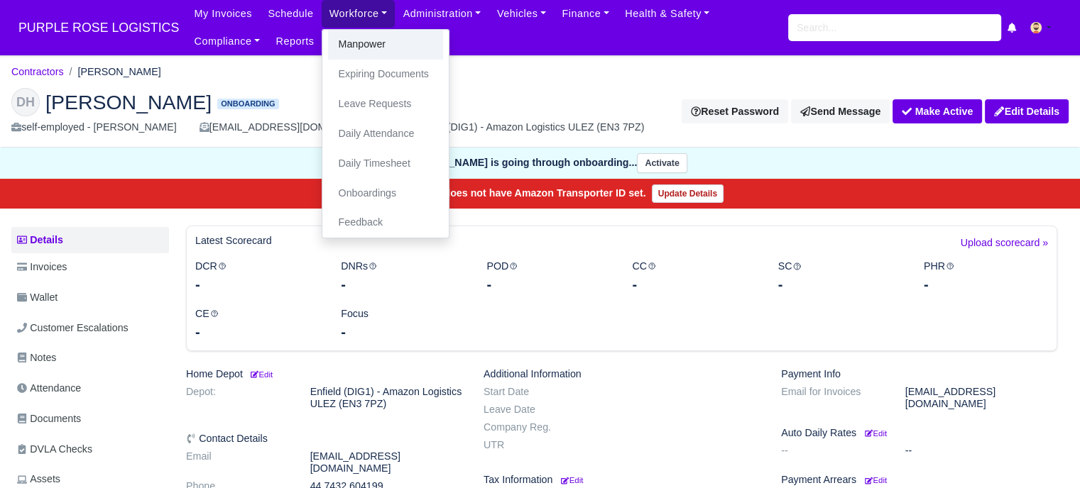
click at [367, 44] on link "Manpower" at bounding box center [385, 45] width 115 height 30
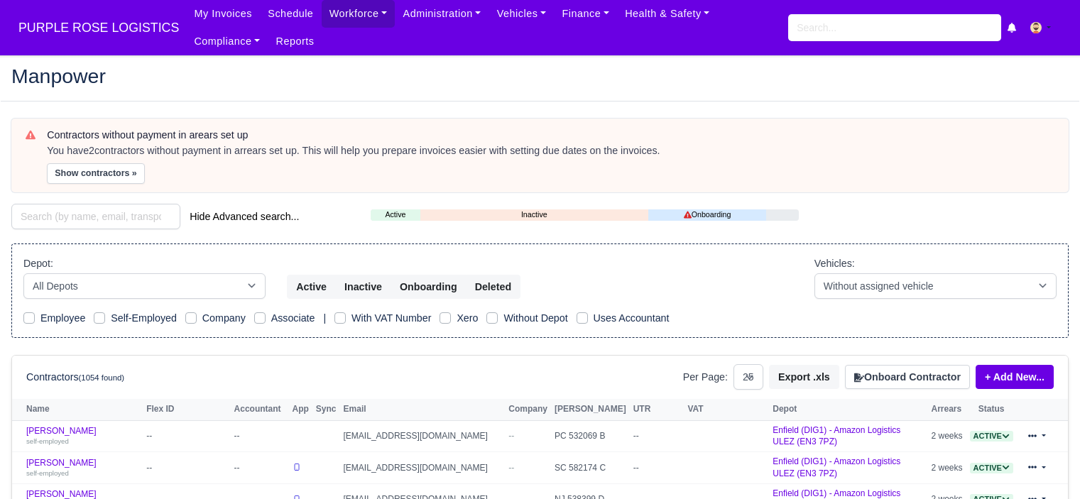
select select "25"
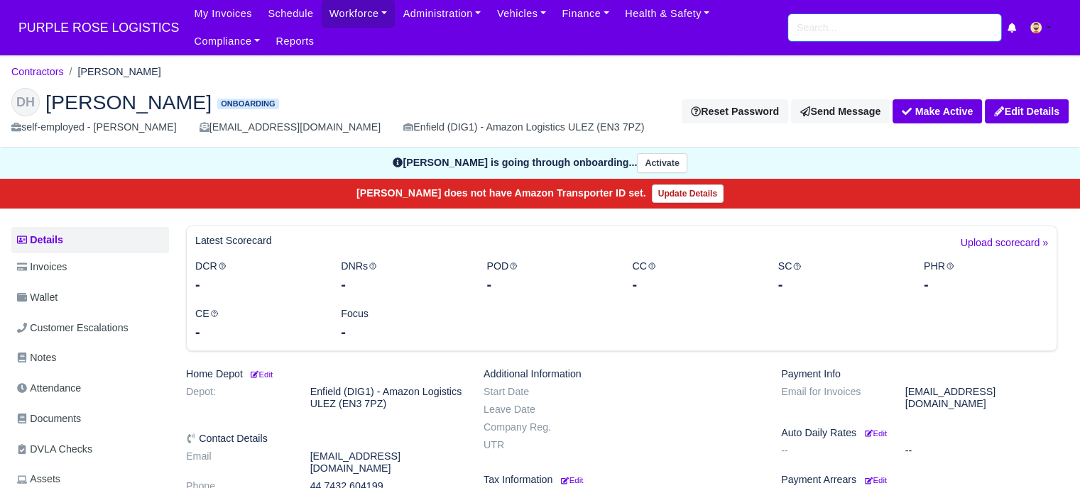
click at [858, 32] on input "search" at bounding box center [894, 27] width 213 height 27
click at [342, 10] on link "Workforce" at bounding box center [359, 14] width 74 height 28
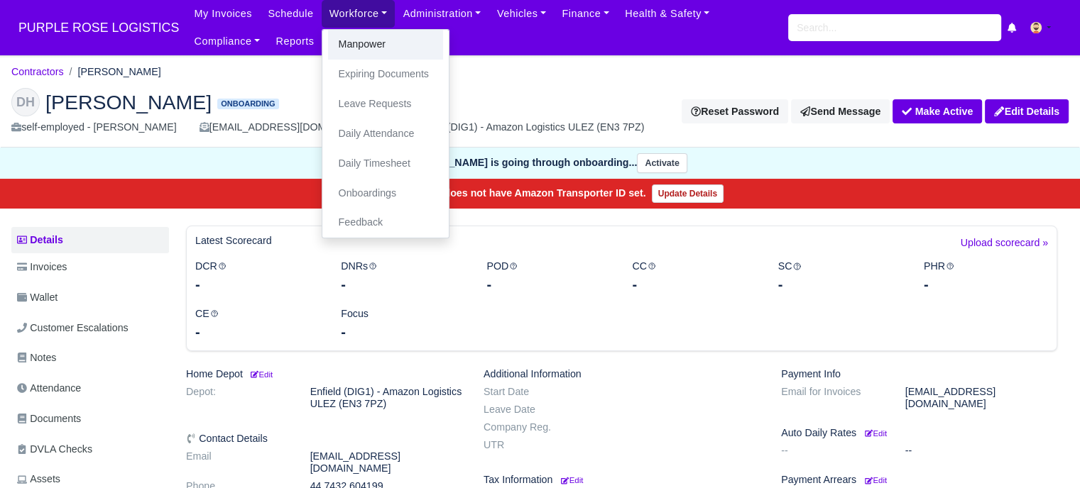
click at [355, 49] on link "Manpower" at bounding box center [385, 45] width 115 height 30
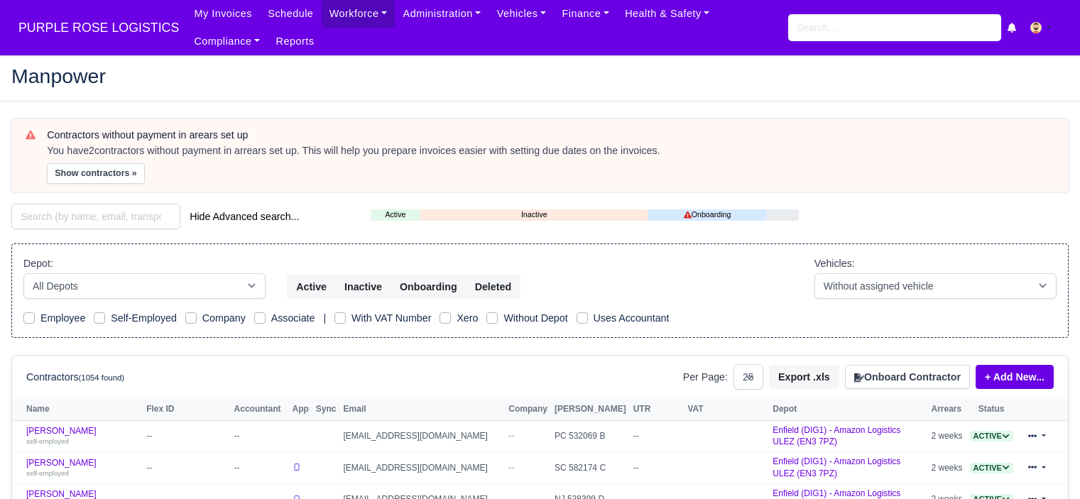
select select "25"
click at [941, 369] on button "Onboard Contractor" at bounding box center [907, 377] width 125 height 24
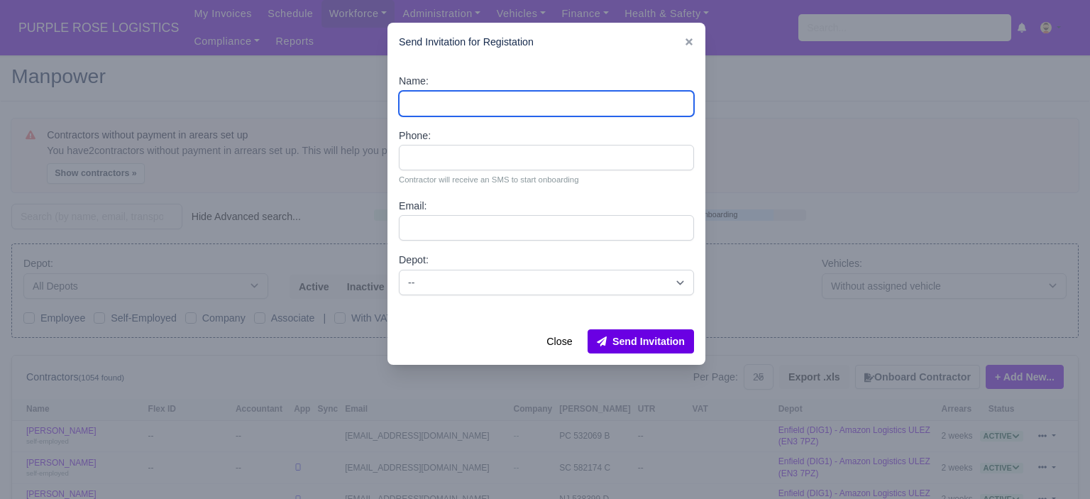
paste input "[PERSON_NAME]"
type input "[PERSON_NAME]"
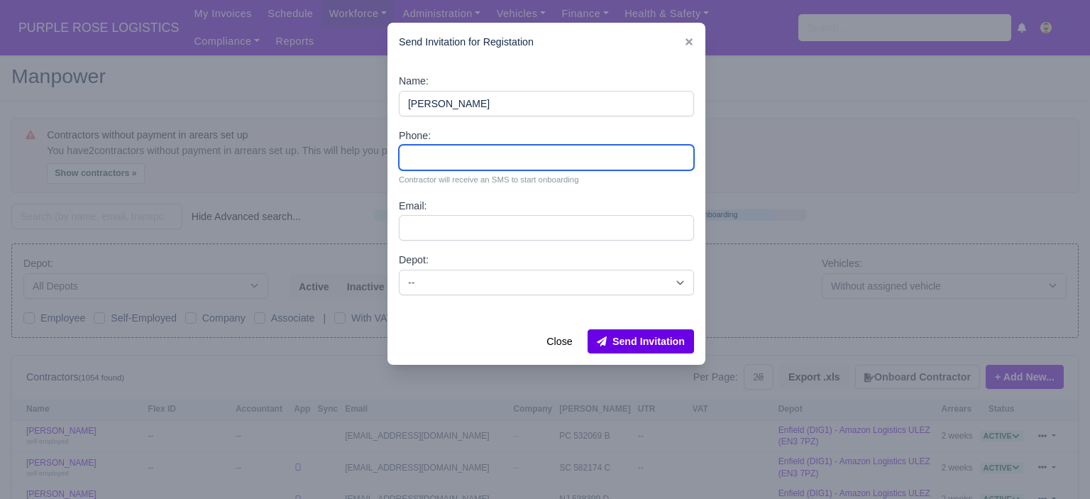
click at [510, 159] on input "Phone:" at bounding box center [546, 158] width 295 height 26
paste input "44 7432 604199"
type input "44 7432 604199"
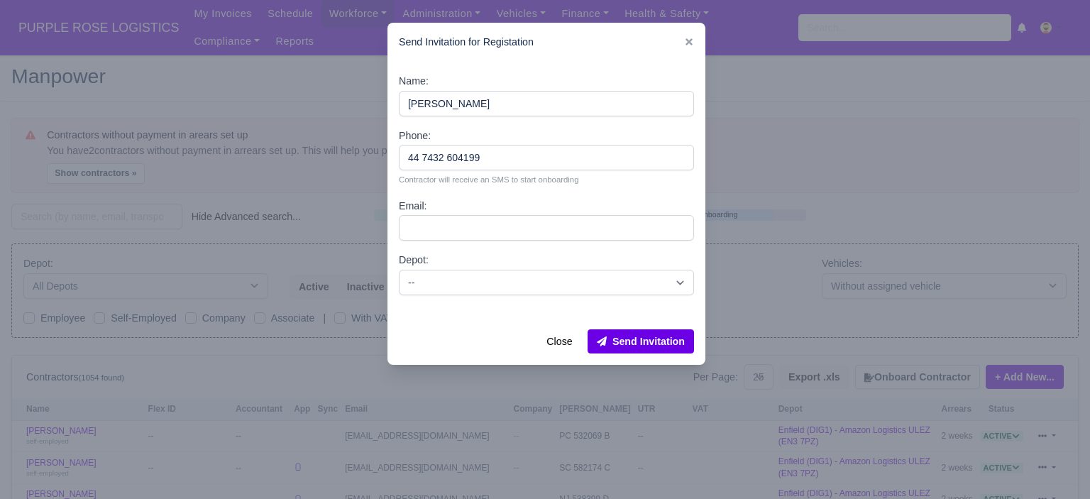
click at [473, 242] on div "Name: Daryl Hall Phone: 44 7432 604199 Contractor will receive an SMS to start …" at bounding box center [547, 190] width 318 height 256
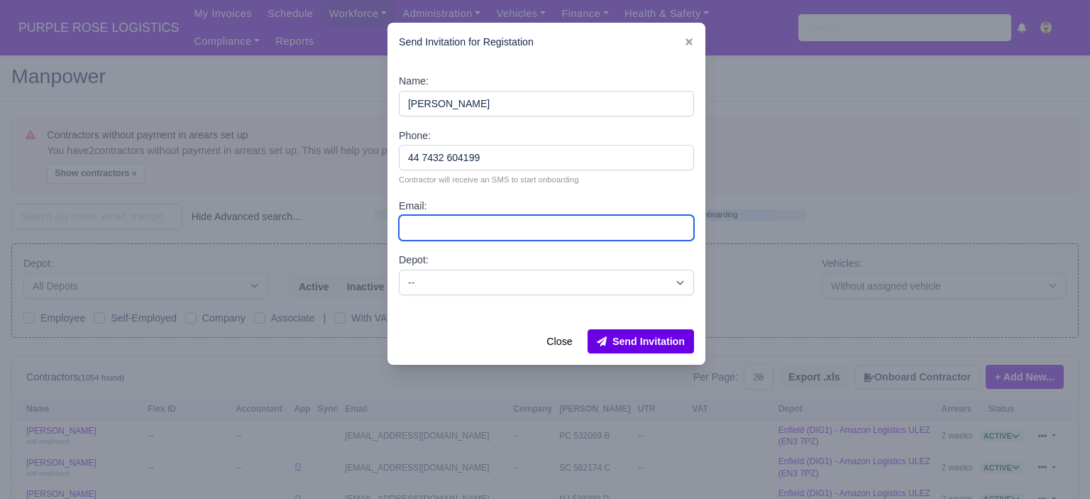
click at [467, 232] on input "Email:" at bounding box center [546, 228] width 295 height 26
click at [506, 235] on input "Email:" at bounding box center [546, 228] width 295 height 26
paste input "[EMAIL_ADDRESS][DOMAIN_NAME]"
type input "[EMAIL_ADDRESS][DOMAIN_NAME]"
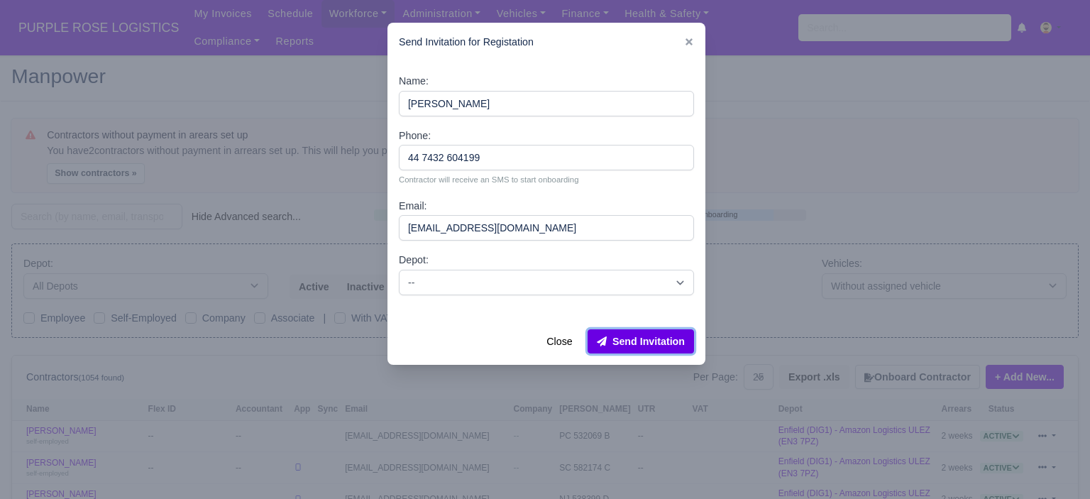
click at [653, 346] on button "Send Invitation" at bounding box center [641, 341] width 106 height 24
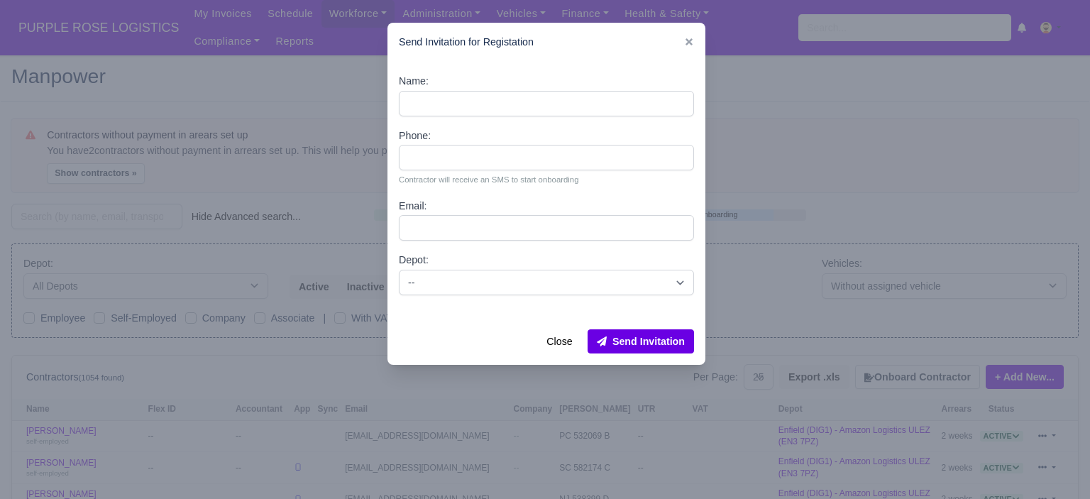
click at [689, 47] on icon at bounding box center [689, 42] width 10 height 10
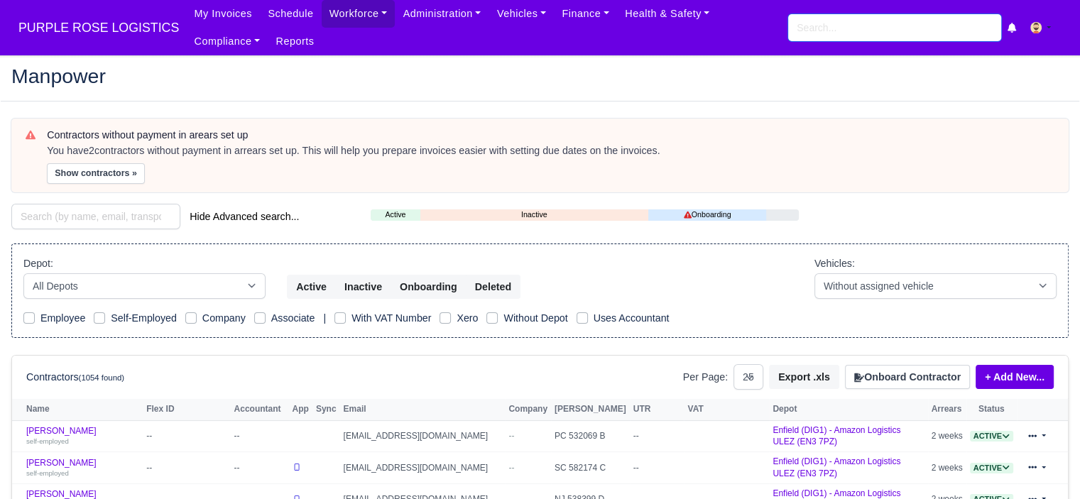
click at [845, 20] on input "search" at bounding box center [894, 27] width 213 height 27
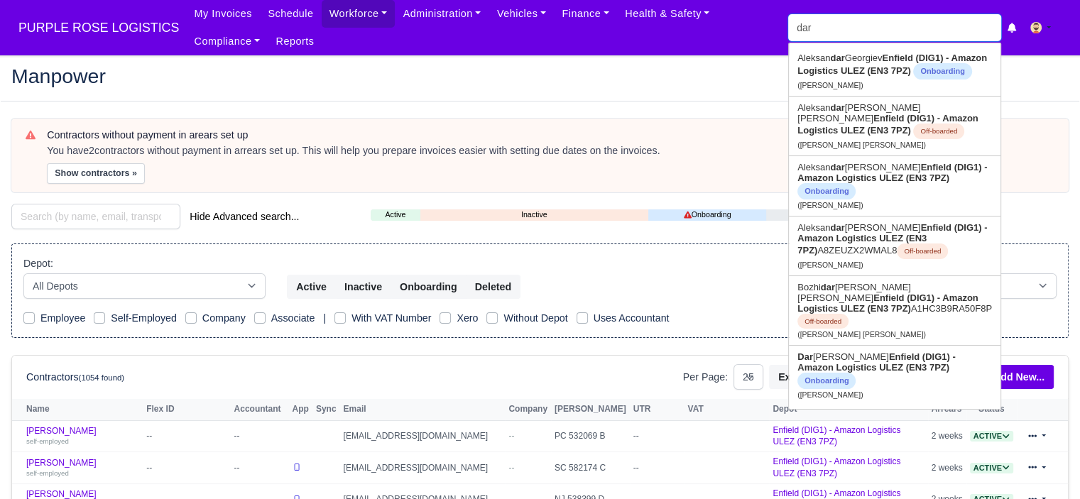
type input "dary"
type input "daryl Hall"
type input "daryl"
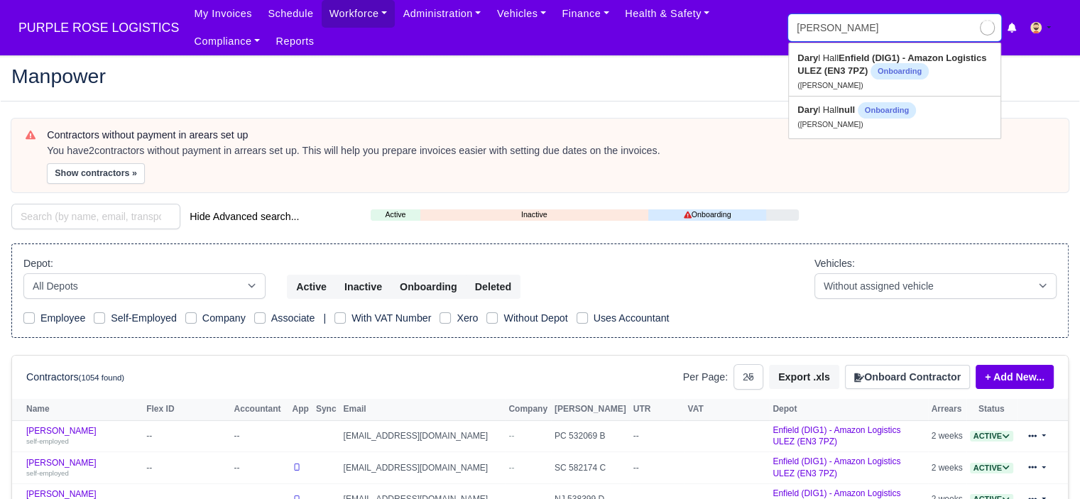
type input "daryl Hall"
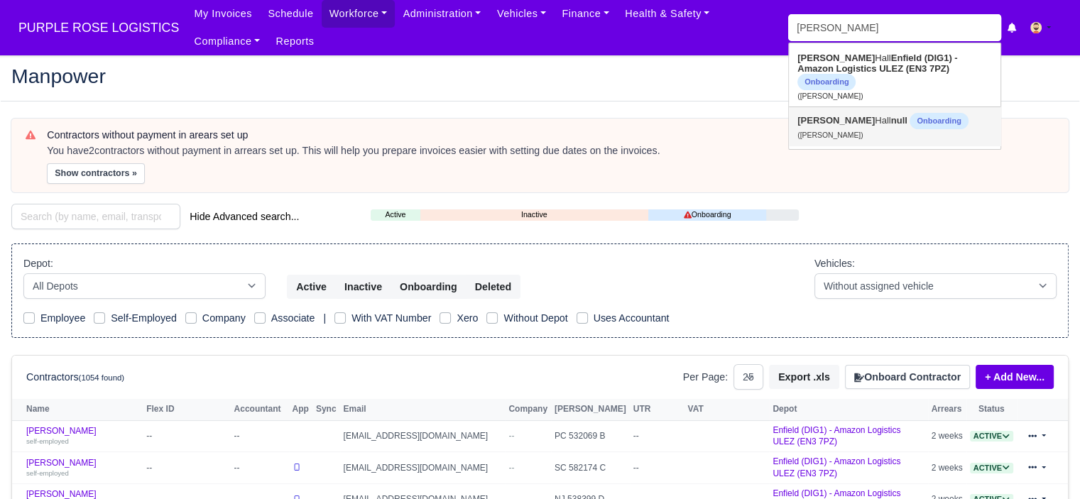
click at [909, 118] on span "Onboarding" at bounding box center [938, 121] width 58 height 16
type input "[PERSON_NAME]"
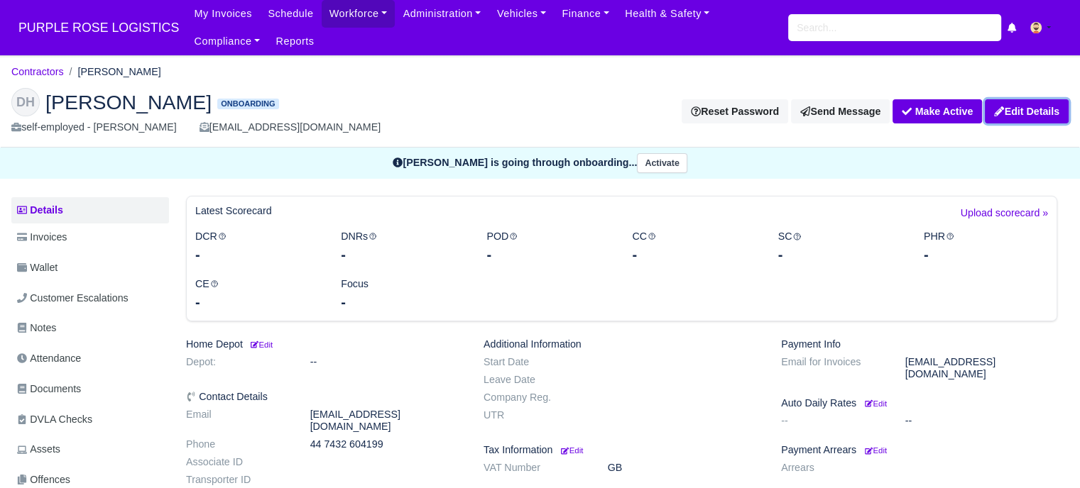
click at [1042, 112] on link "Edit Details" at bounding box center [1027, 111] width 84 height 24
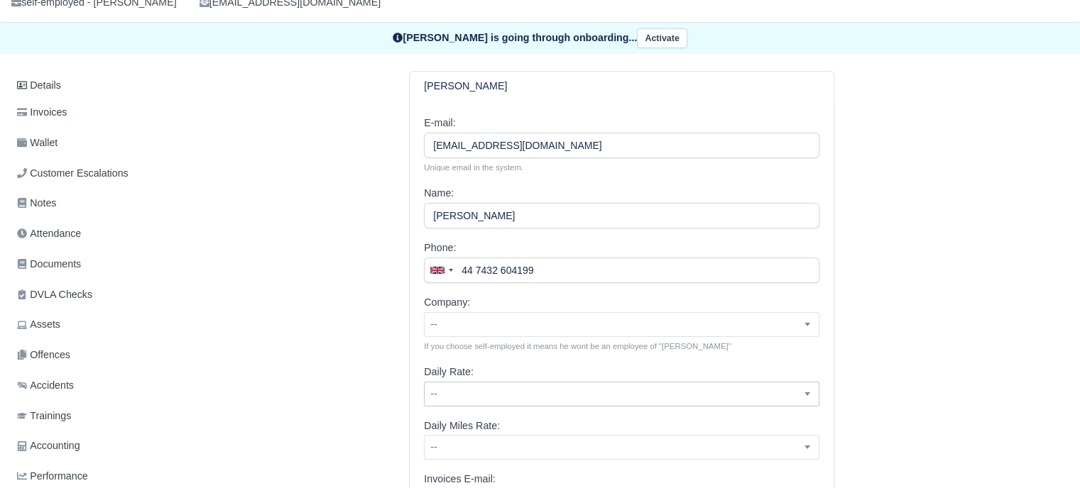
scroll to position [142, 0]
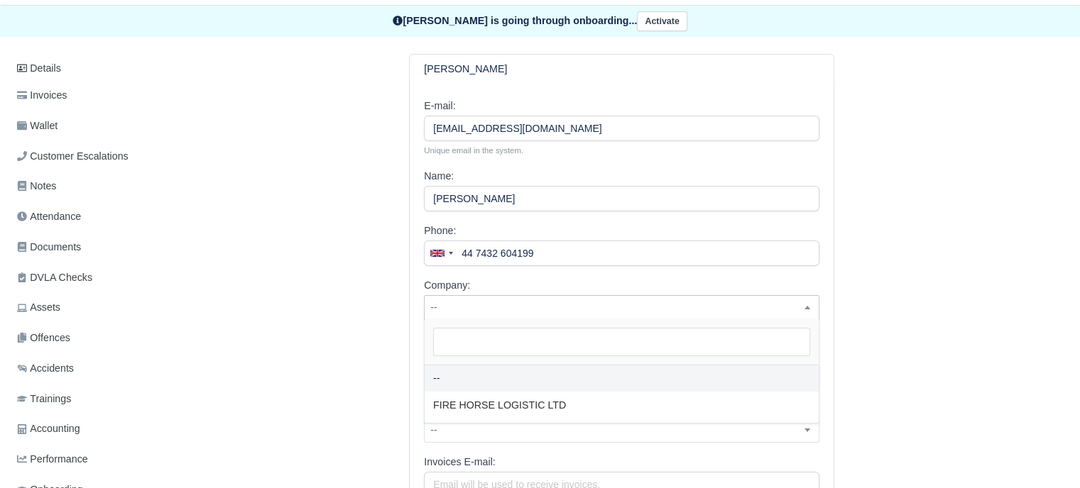
click at [778, 306] on span "--" at bounding box center [621, 308] width 394 height 18
click at [654, 351] on input "search" at bounding box center [621, 342] width 377 height 28
drag, startPoint x: 796, startPoint y: 302, endPoint x: 804, endPoint y: 302, distance: 8.5
click at [796, 302] on span "--" at bounding box center [621, 308] width 394 height 18
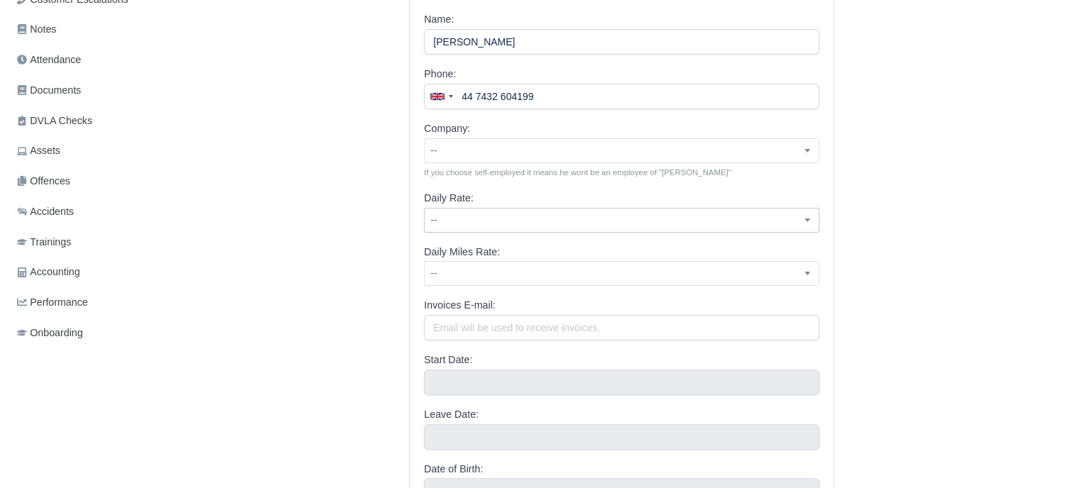
scroll to position [71, 0]
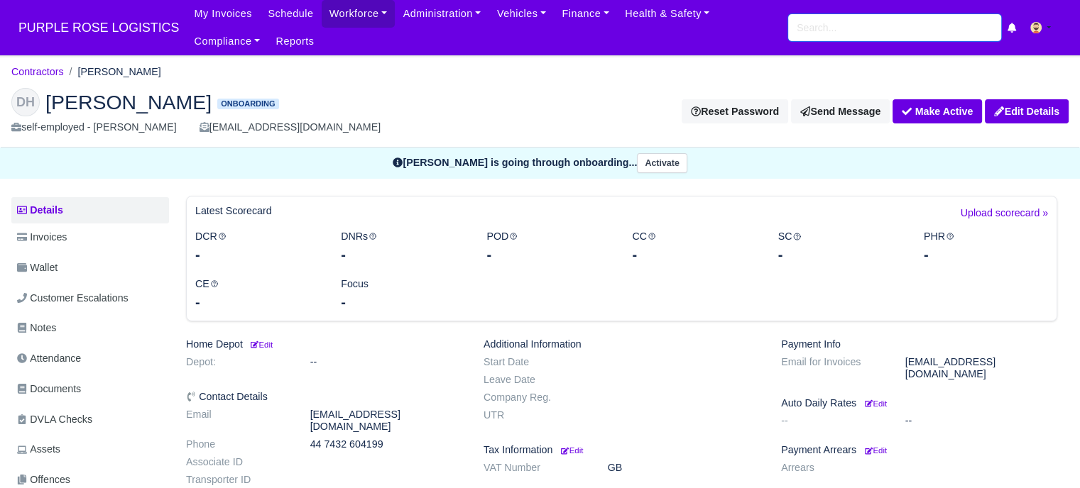
click at [828, 25] on input "search" at bounding box center [894, 27] width 213 height 27
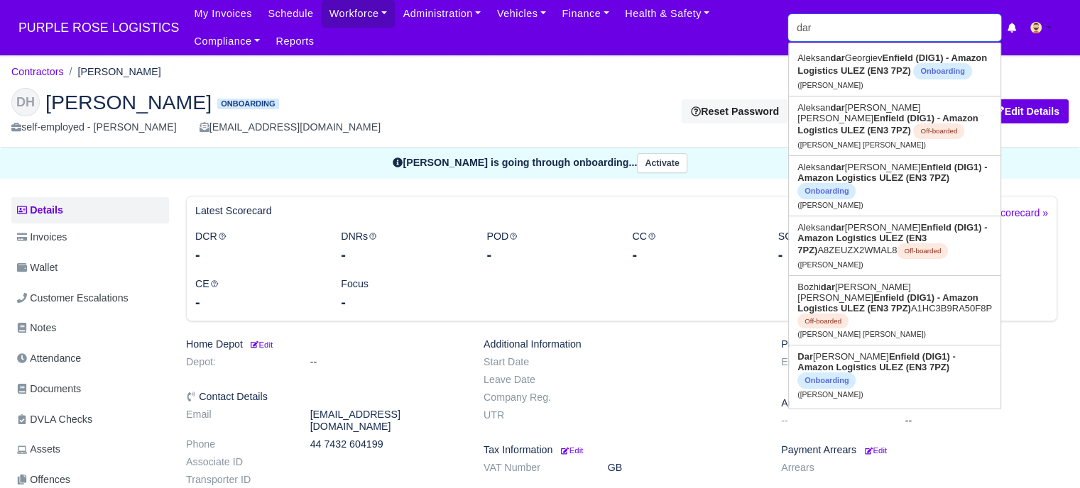
type input "dar"
click at [697, 82] on div "DH Daryl Hall Onboarding self-employed - Daryl Hall Darylhall19867707@gmail.com…" at bounding box center [540, 112] width 1078 height 71
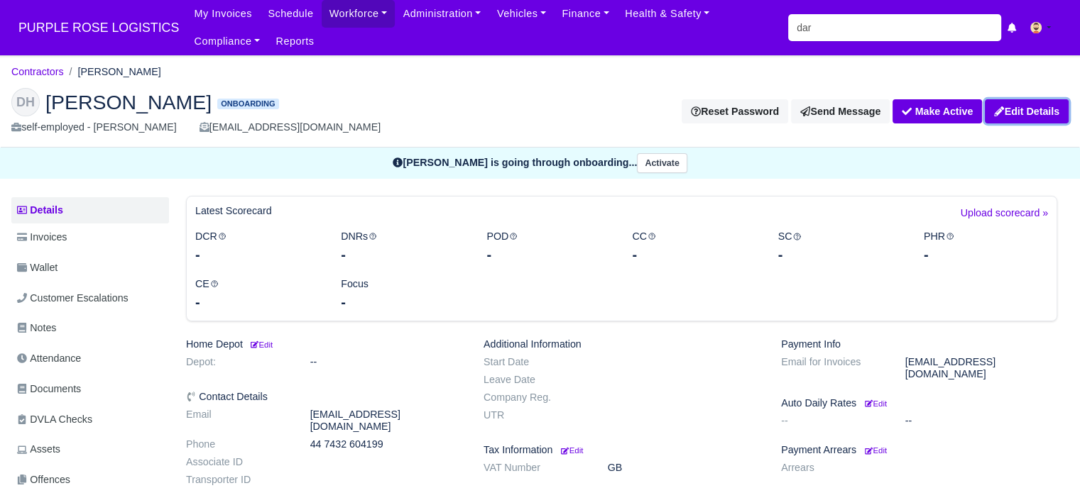
click at [1043, 106] on link "Edit Details" at bounding box center [1027, 111] width 84 height 24
click at [301, 307] on div "-" at bounding box center [257, 302] width 124 height 20
click at [276, 369] on dl "Depot: --" at bounding box center [323, 365] width 297 height 18
click at [257, 345] on icon at bounding box center [255, 344] width 8 height 7
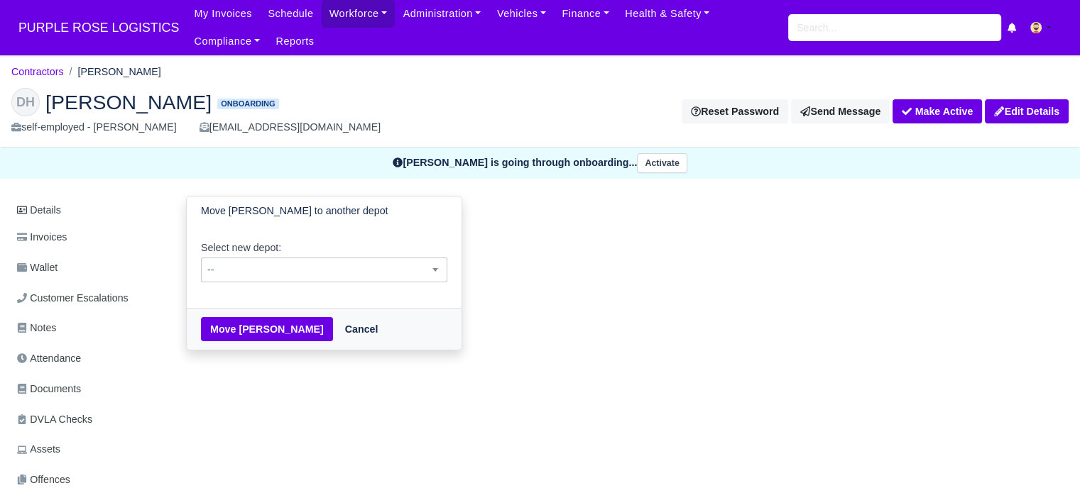
click at [267, 273] on span "--" at bounding box center [324, 270] width 245 height 18
click at [258, 275] on span "Harlow (DHW1) - Amazon Logistics (CM19 5AW)" at bounding box center [324, 270] width 245 height 18
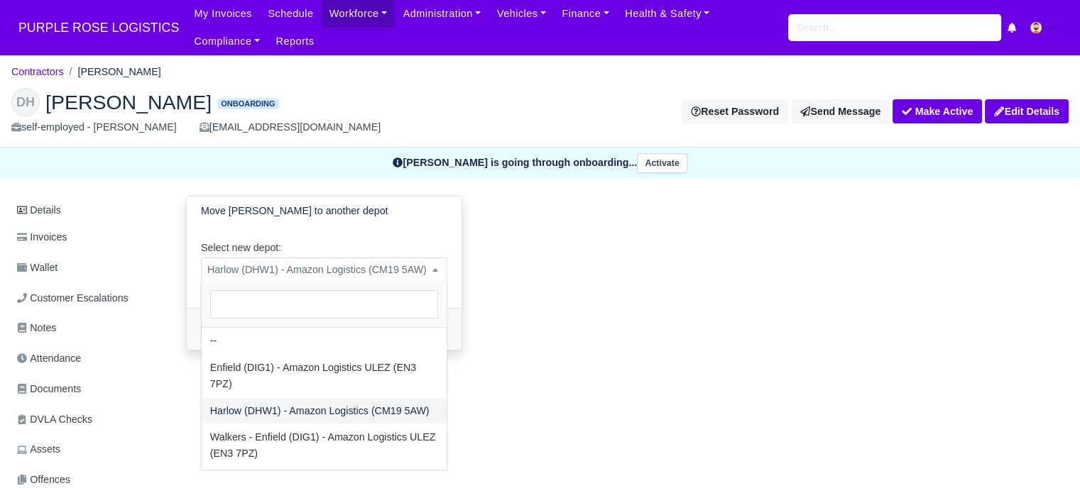
select select "1"
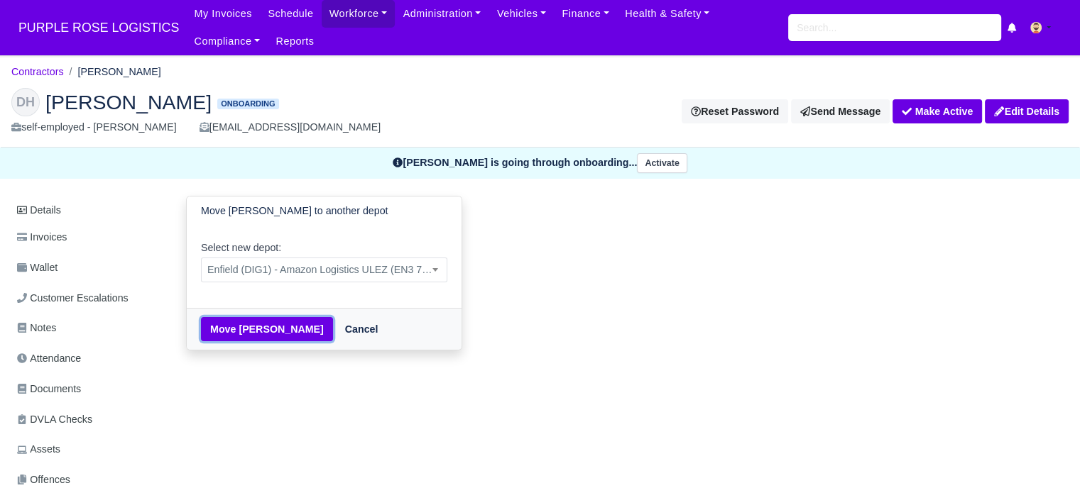
click at [240, 341] on button "Move Daryl Hall" at bounding box center [267, 329] width 132 height 24
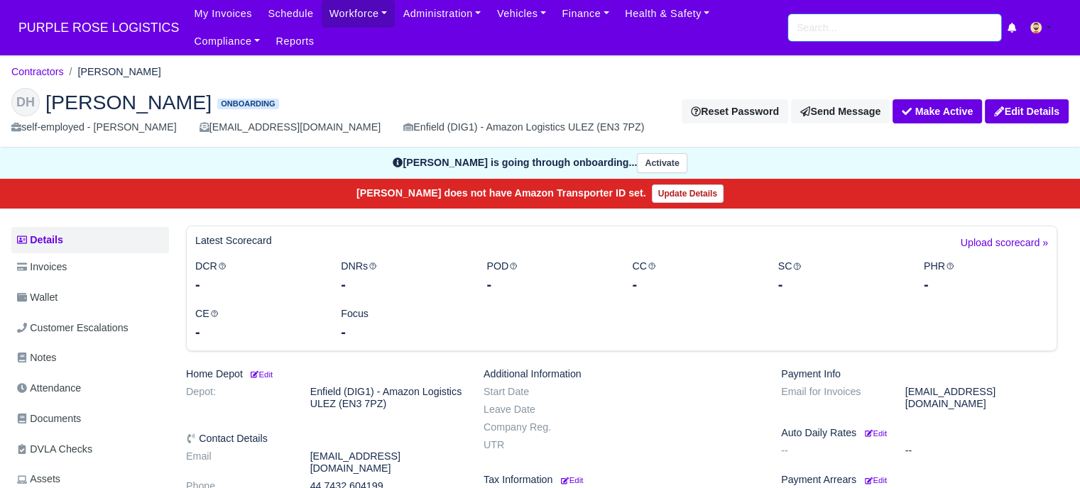
click at [889, 33] on input "search" at bounding box center [894, 27] width 213 height 27
type input "Yos"
type input "Yosof Shirzad"
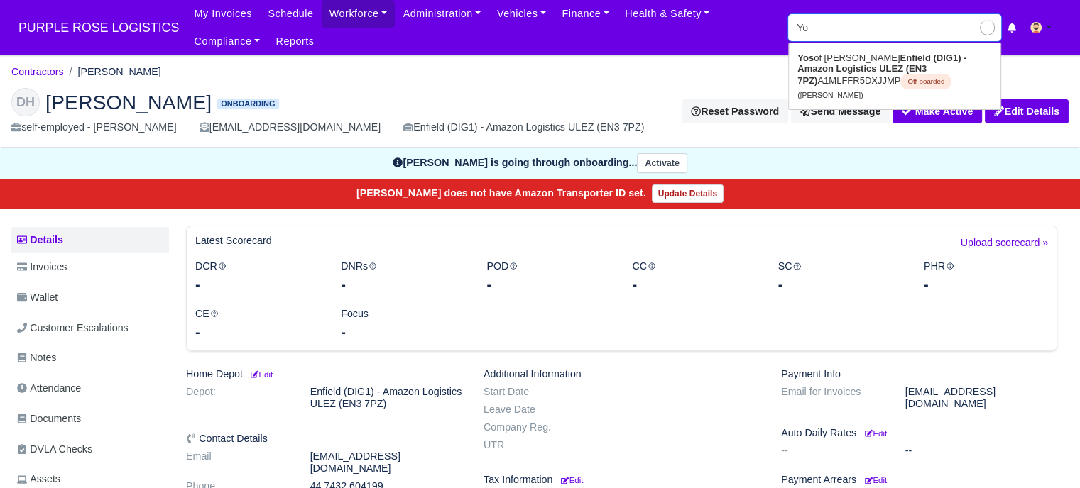
type input "Y"
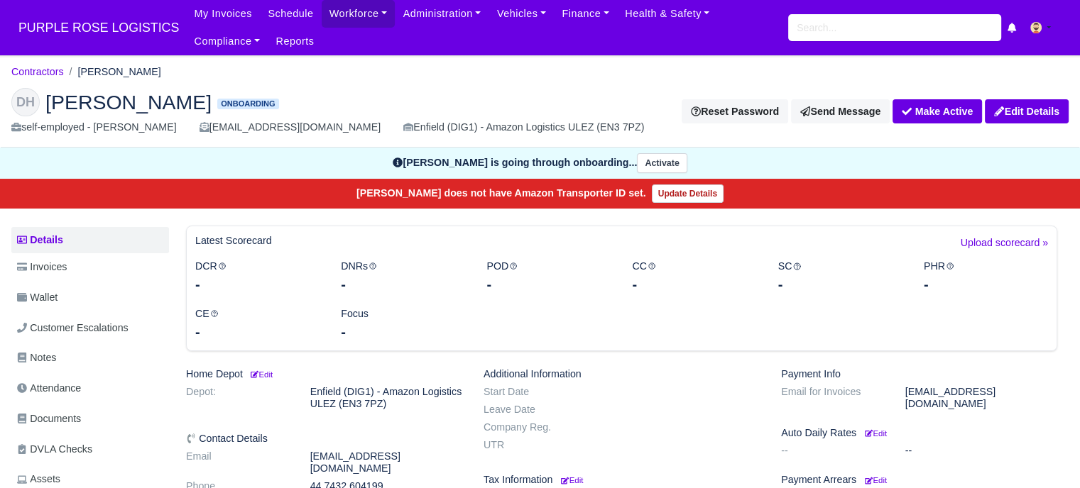
drag, startPoint x: 315, startPoint y: 11, endPoint x: 346, endPoint y: 28, distance: 35.6
click at [322, 11] on link "Workforce" at bounding box center [359, 14] width 74 height 28
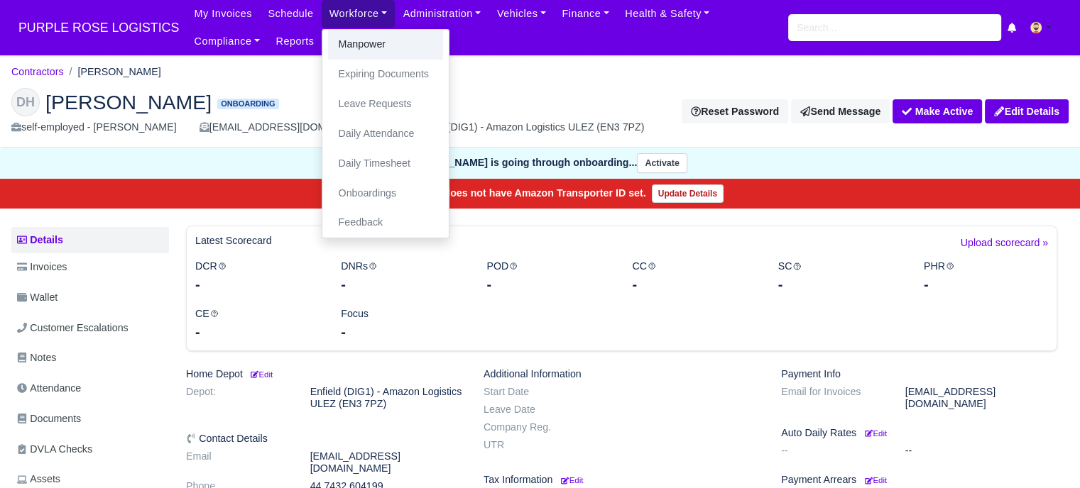
drag, startPoint x: 373, startPoint y: 45, endPoint x: 417, endPoint y: 72, distance: 51.6
click at [373, 45] on link "Manpower" at bounding box center [385, 45] width 115 height 30
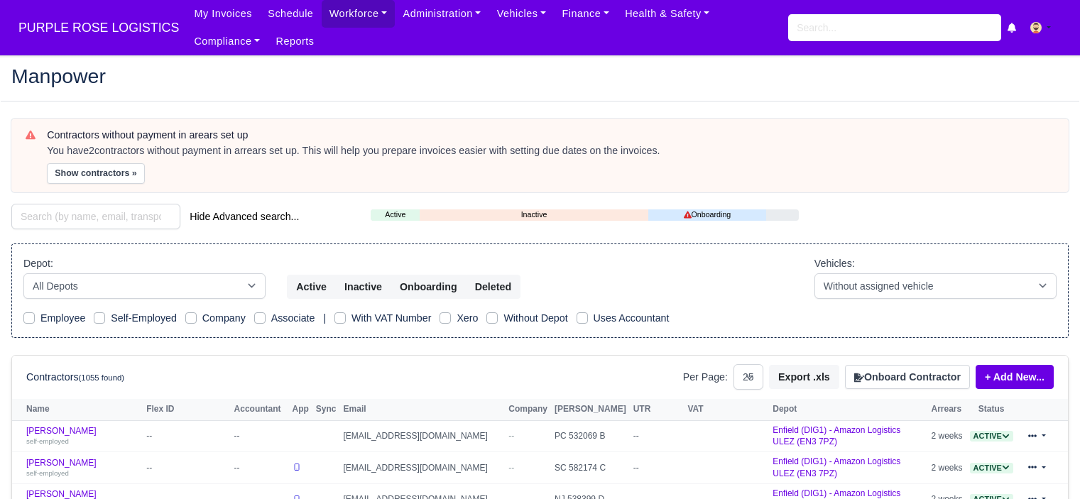
select select "25"
click at [944, 374] on button "Onboard Contractor" at bounding box center [907, 377] width 125 height 24
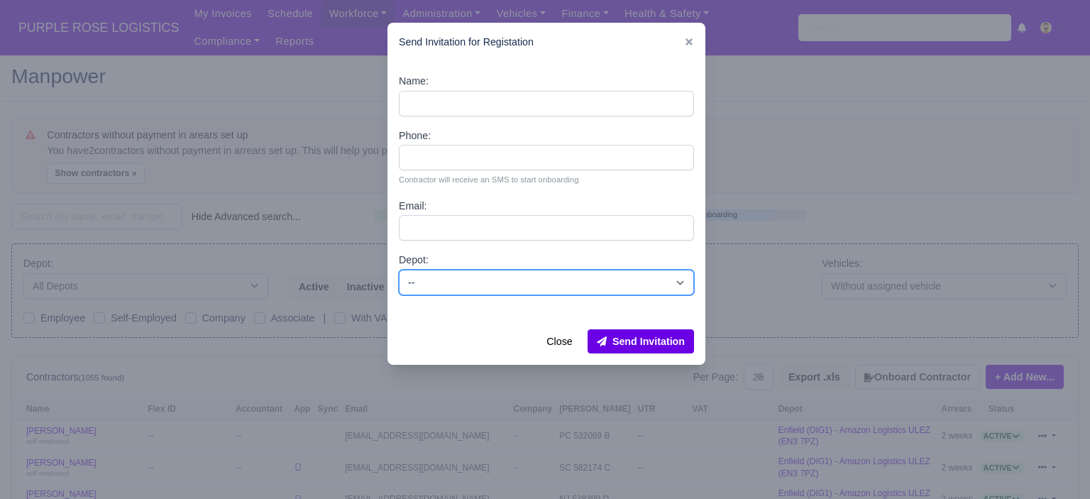
click at [593, 283] on select "-- Enfield (DIG1) - Amazon Logistics ULEZ (EN3 7PZ) Harlow (DHW1) - Amazon Logi…" at bounding box center [546, 283] width 295 height 26
select select "1"
click at [399, 270] on select "-- Enfield (DIG1) - Amazon Logistics ULEZ (EN3 7PZ) Harlow (DHW1) - Amazon Logi…" at bounding box center [546, 283] width 295 height 26
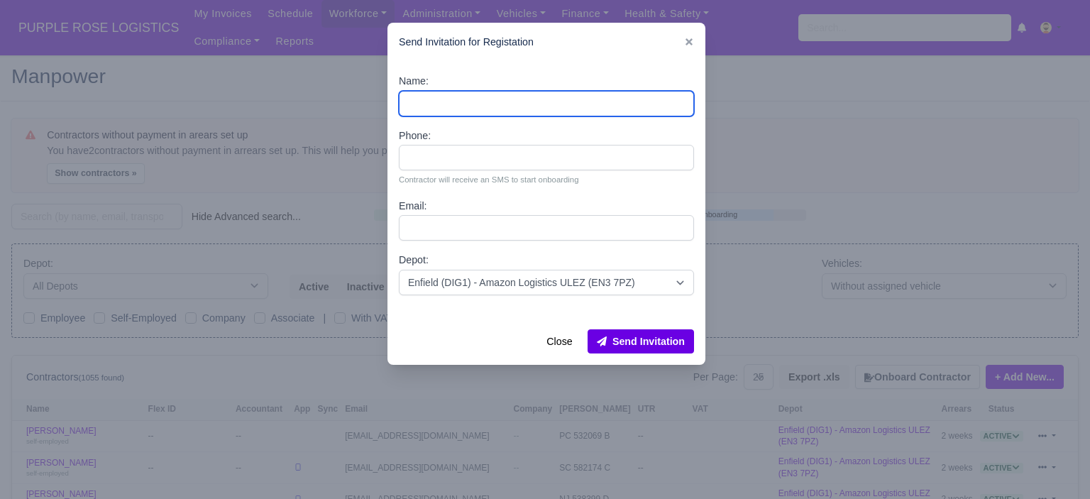
paste input "[PERSON_NAME]"
type input "[PERSON_NAME]"
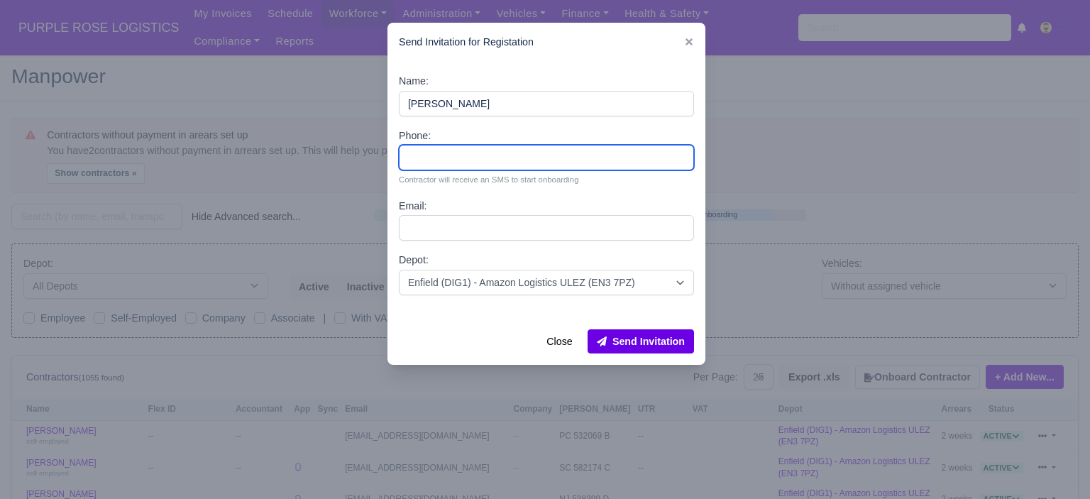
click at [452, 157] on input "Phone:" at bounding box center [546, 158] width 295 height 26
paste input "44 7465 933366"
type input "44 7465 933366"
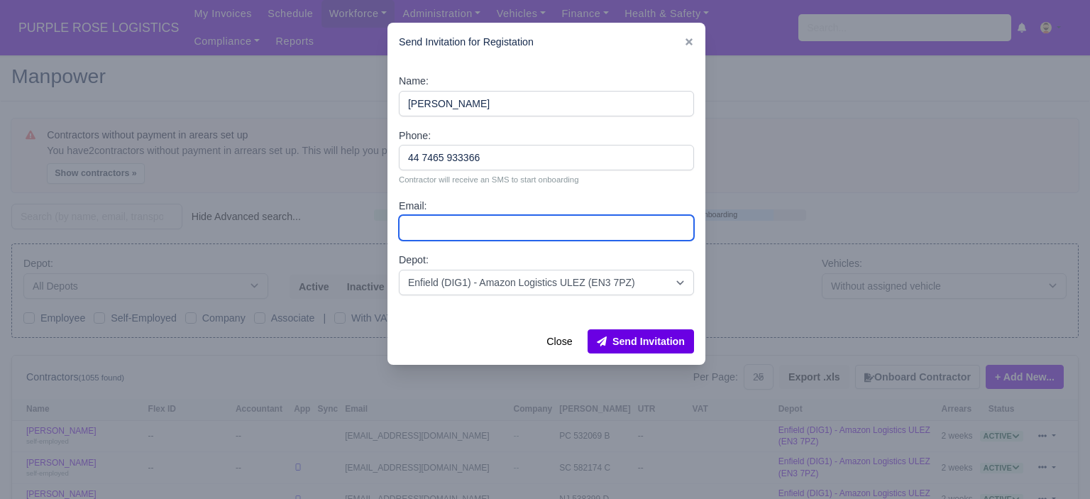
paste input "[EMAIL_ADDRESS][DOMAIN_NAME]"
type input "[EMAIL_ADDRESS][DOMAIN_NAME]"
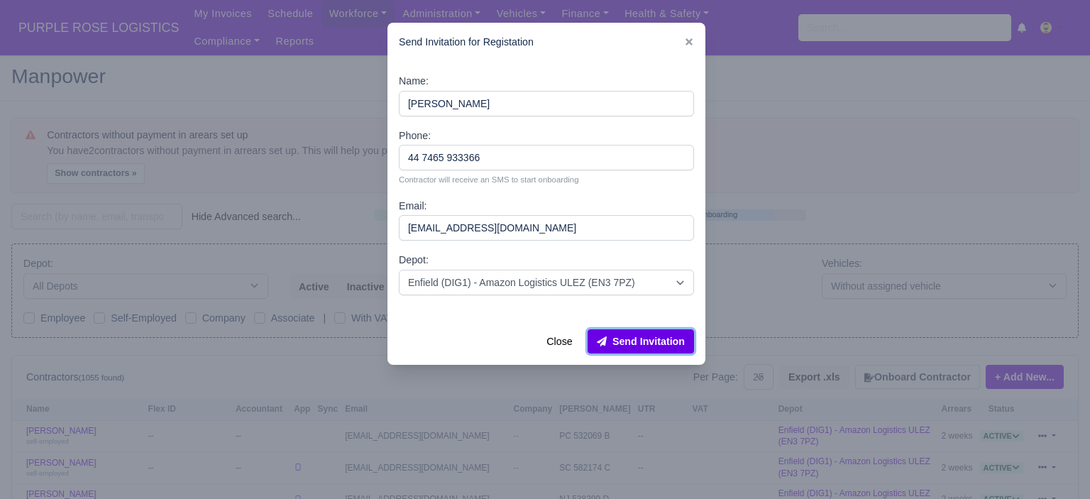
click at [615, 341] on button "Send Invitation" at bounding box center [641, 341] width 106 height 24
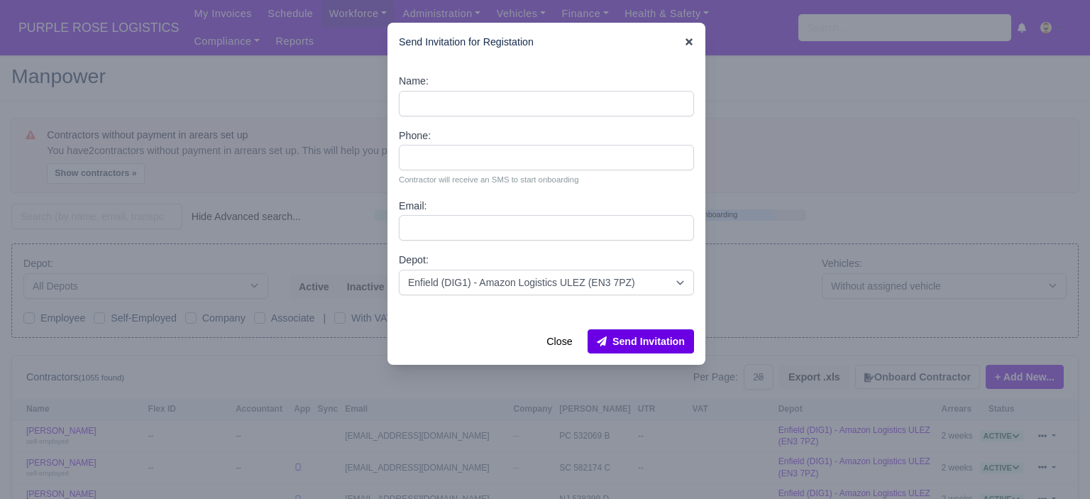
click at [686, 43] on icon at bounding box center [689, 42] width 10 height 10
